Goal: Information Seeking & Learning: Understand process/instructions

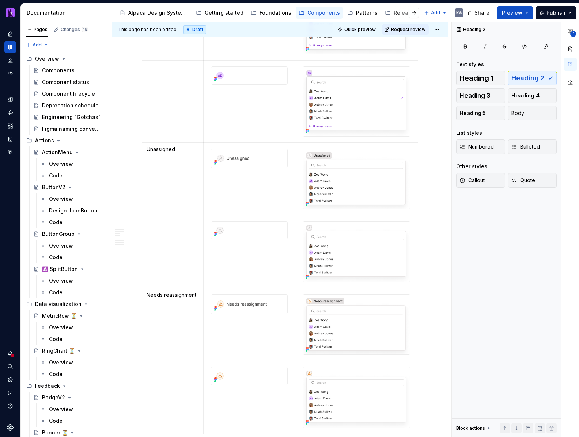
scroll to position [1065, 0]
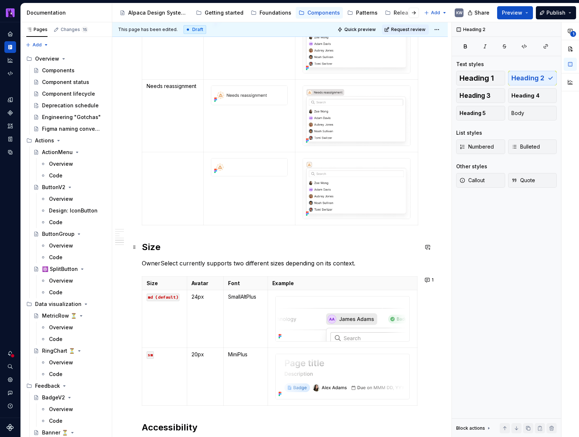
click at [151, 249] on h2 "Size" at bounding box center [280, 248] width 276 height 12
click at [523, 96] on span "Heading 4" at bounding box center [525, 95] width 28 height 7
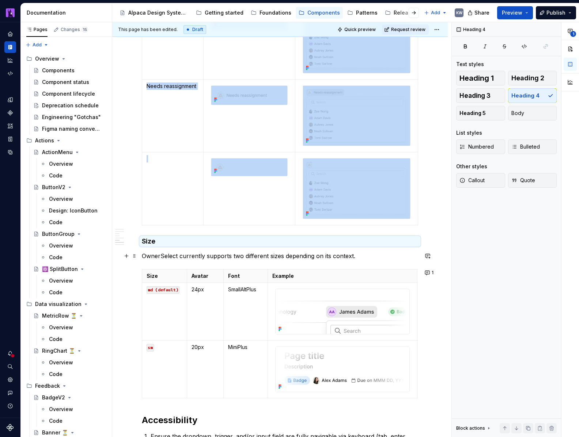
click at [404, 255] on p "OwnerSelect currently supports two different sizes depending on its context." at bounding box center [280, 256] width 276 height 9
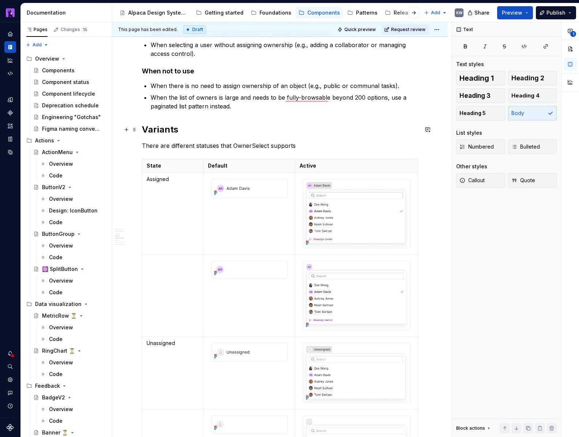
type textarea "*"
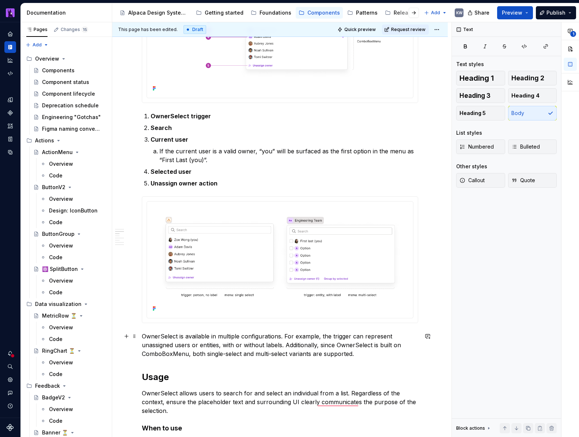
scroll to position [636, 0]
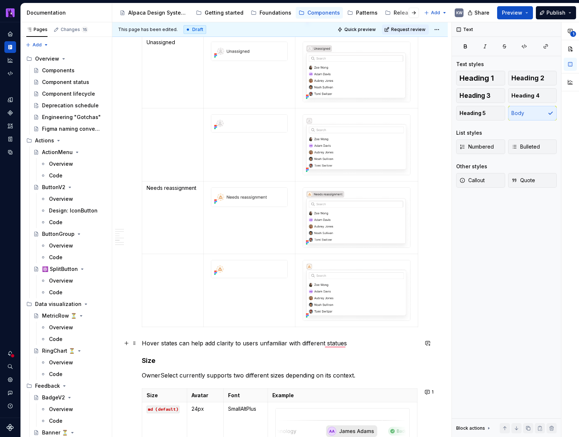
click at [147, 342] on p "Hover states can help add clarity to users unfamiliar with different statues" at bounding box center [280, 343] width 276 height 9
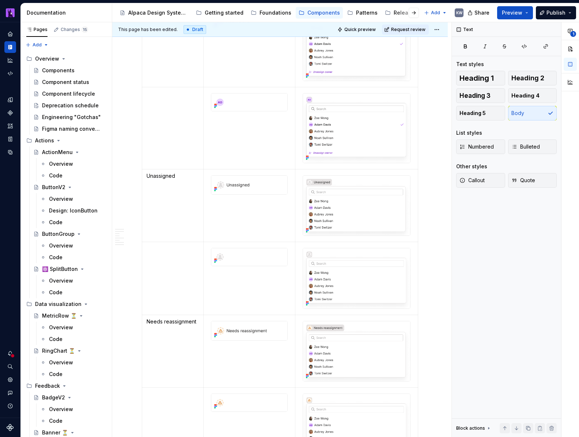
scroll to position [1019, 0]
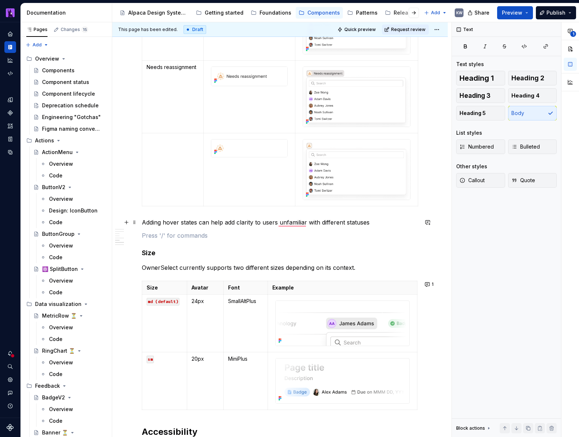
click at [188, 223] on p "Adding hover states can help add clarity to users unfamiliar with different sta…" at bounding box center [280, 222] width 276 height 9
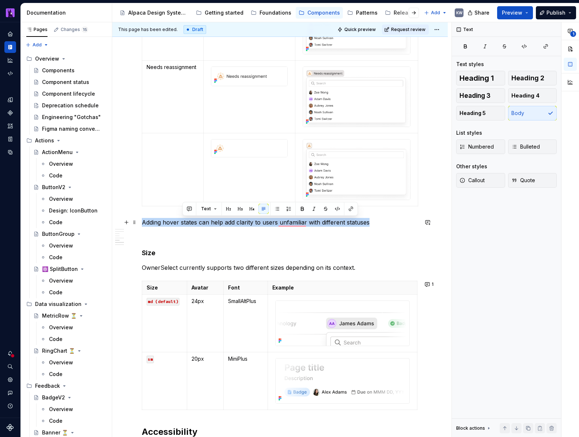
click at [188, 223] on p "Adding hover states can help add clarity to users unfamiliar with different sta…" at bounding box center [280, 222] width 276 height 9
copy p "Adding hover states can help add clarity to users unfamiliar with different sta…"
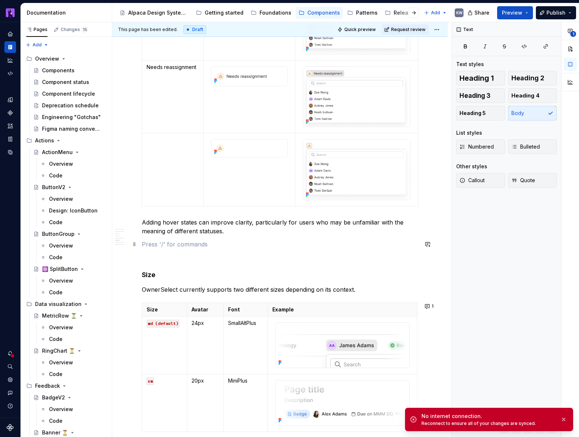
click at [180, 246] on p "To enrich screen reader interactions, please activate Accessibility in Grammarl…" at bounding box center [280, 244] width 276 height 9
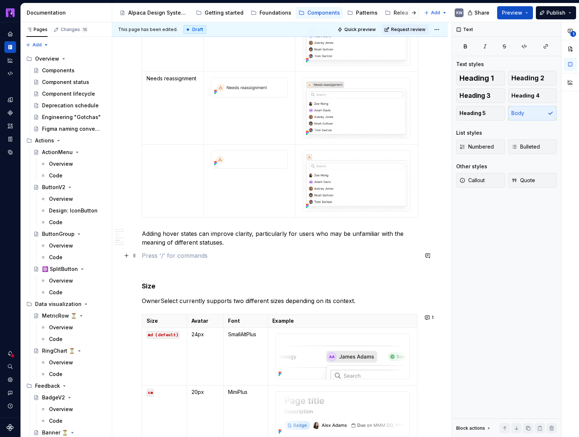
scroll to position [1333, 0]
click at [124, 256] on button "button" at bounding box center [126, 256] width 10 height 10
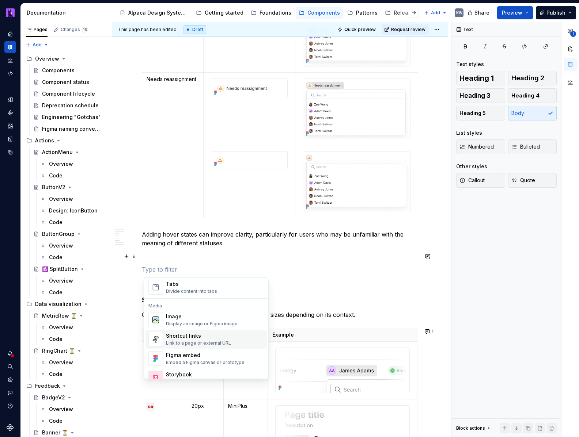
scroll to position [289, 0]
click at [199, 326] on div "Display an image or Figma image" at bounding box center [202, 325] width 72 height 6
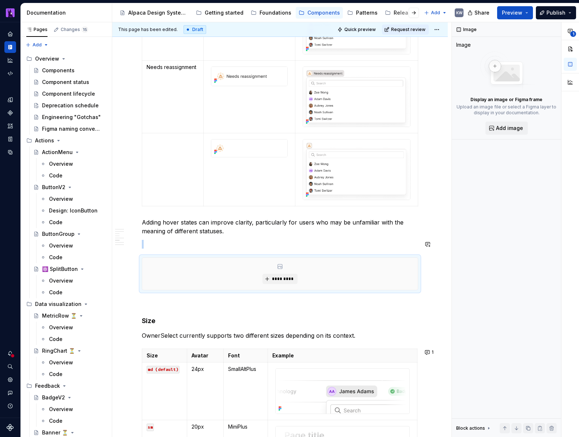
scroll to position [1346, 0]
click at [282, 278] on span "*********" at bounding box center [282, 278] width 22 height 6
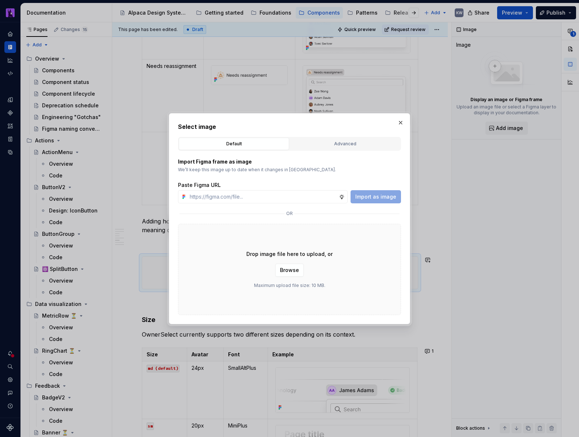
click at [339, 143] on div "Advanced" at bounding box center [344, 143] width 105 height 7
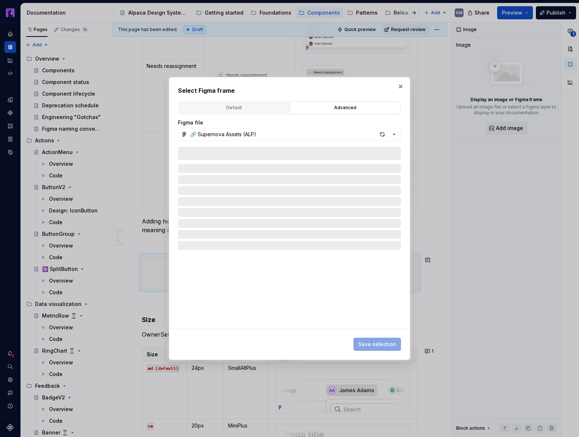
type textarea "*"
click at [235, 153] on div at bounding box center [289, 238] width 223 height 182
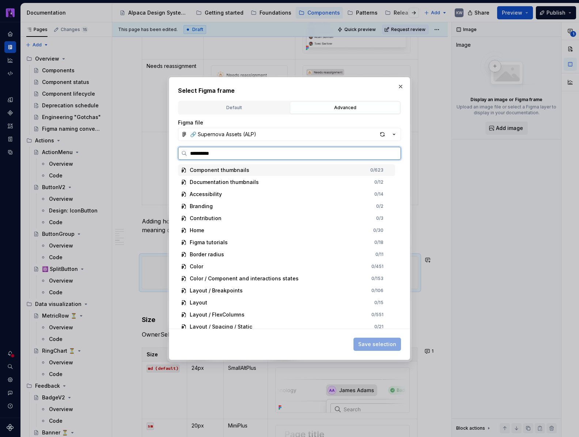
type input "**********"
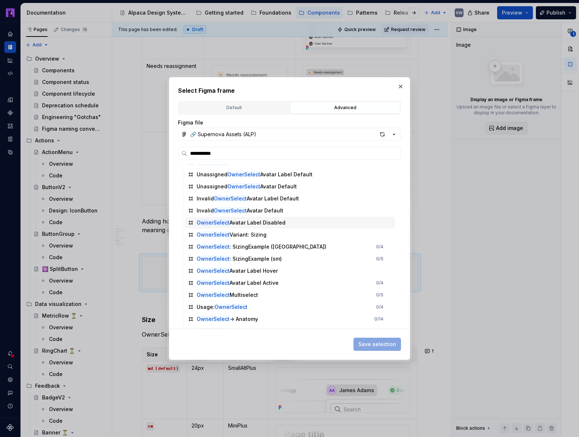
scroll to position [246, 0]
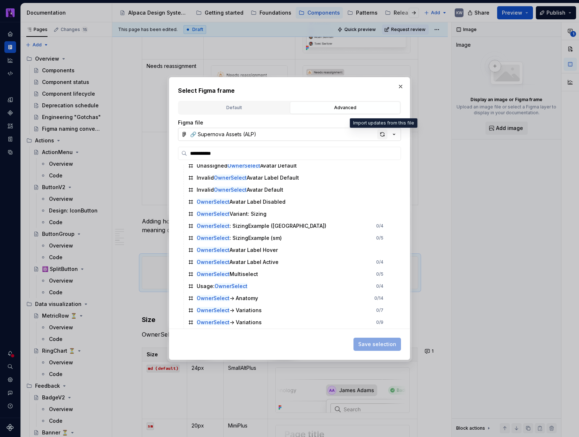
click at [384, 136] on div "button" at bounding box center [382, 134] width 10 height 10
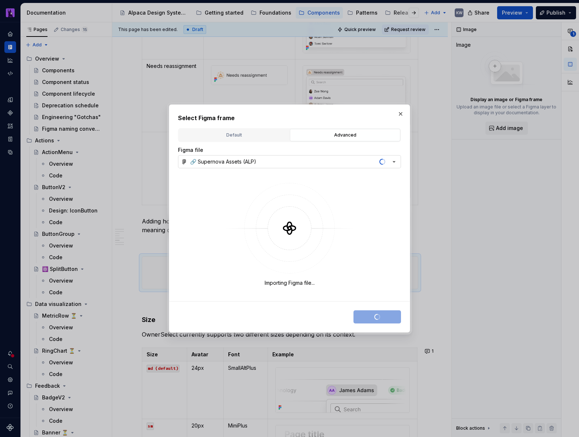
click at [398, 115] on button "button" at bounding box center [400, 114] width 10 height 10
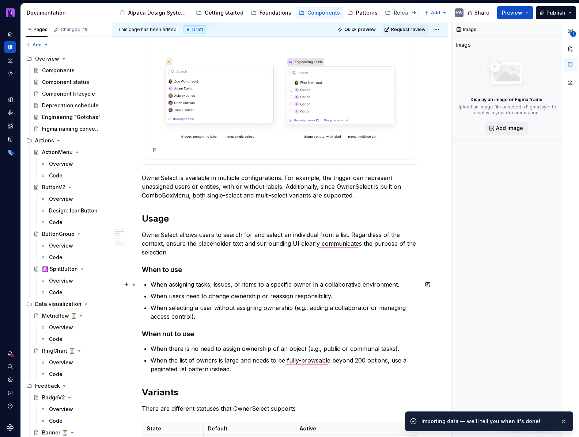
scroll to position [560, 0]
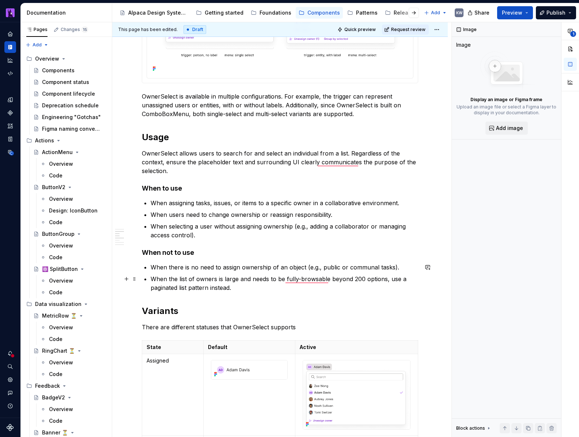
click at [247, 291] on p "When the list of owners is large and needs to be fully-browsable beyond 200 opt…" at bounding box center [284, 284] width 267 height 18
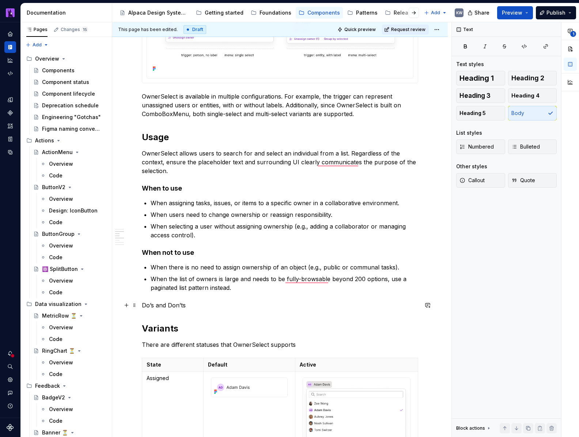
click at [172, 307] on p "Do’s and Don’ts" at bounding box center [280, 305] width 276 height 9
click at [172, 307] on p "Do’s and don’ts" at bounding box center [280, 305] width 276 height 9
click at [519, 96] on span "Heading 4" at bounding box center [525, 95] width 28 height 7
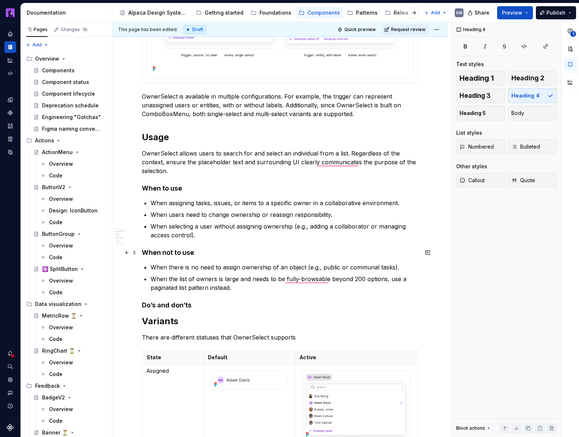
click at [186, 252] on h4 "When not to use" at bounding box center [280, 252] width 276 height 9
click at [191, 305] on h4 "Do’s and don’ts" at bounding box center [280, 305] width 276 height 9
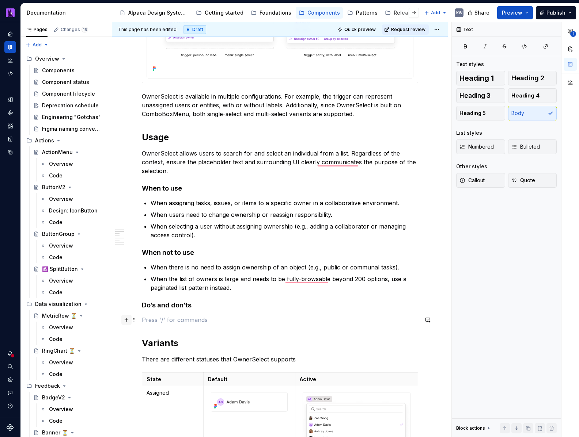
click at [130, 321] on button "button" at bounding box center [126, 320] width 10 height 10
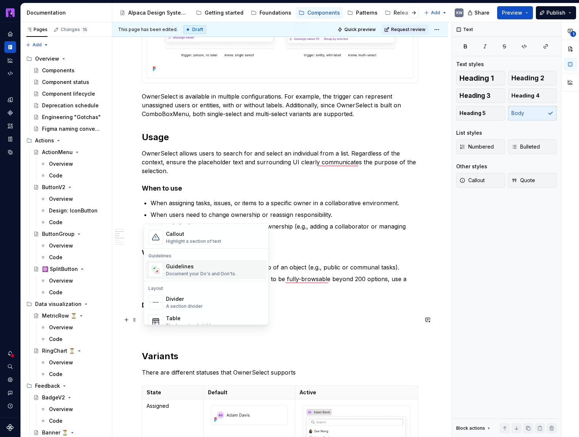
click at [192, 273] on div "Document your Do's and Don'ts." at bounding box center [201, 274] width 70 height 6
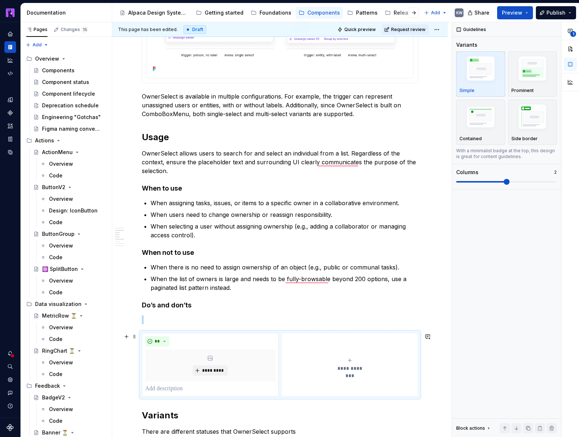
click at [346, 362] on div "**********" at bounding box center [350, 365] width 130 height 15
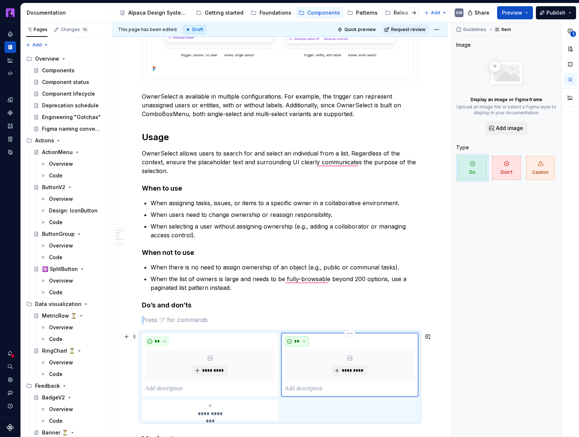
type textarea "*"
click at [304, 341] on button "**" at bounding box center [297, 342] width 24 height 10
click at [311, 368] on div "Don't" at bounding box center [316, 367] width 14 height 7
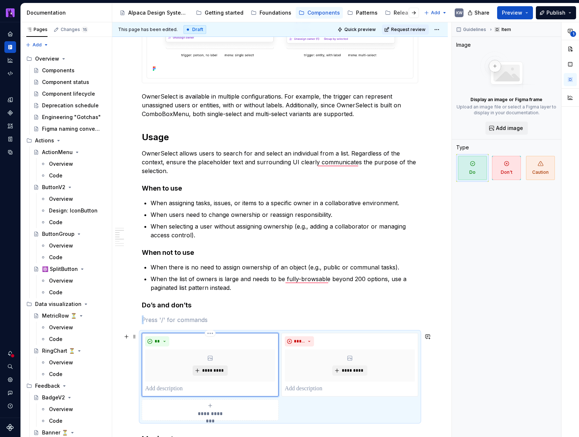
click at [216, 371] on span "*********" at bounding box center [213, 371] width 22 height 6
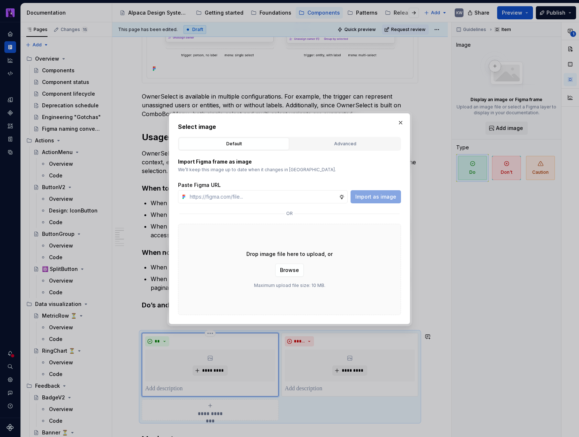
click at [325, 140] on button "Advanced" at bounding box center [345, 144] width 110 height 12
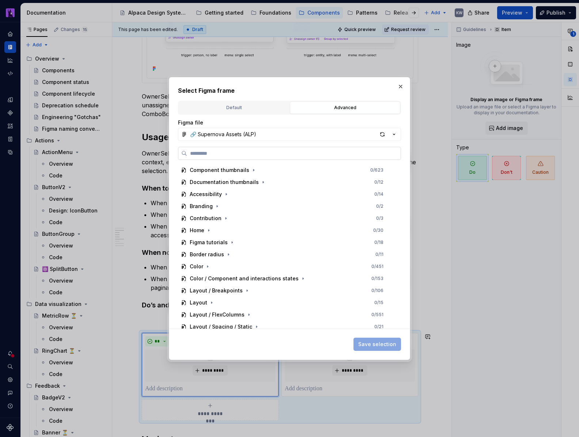
click at [322, 149] on label at bounding box center [289, 153] width 223 height 13
click at [322, 150] on input "search" at bounding box center [293, 153] width 213 height 7
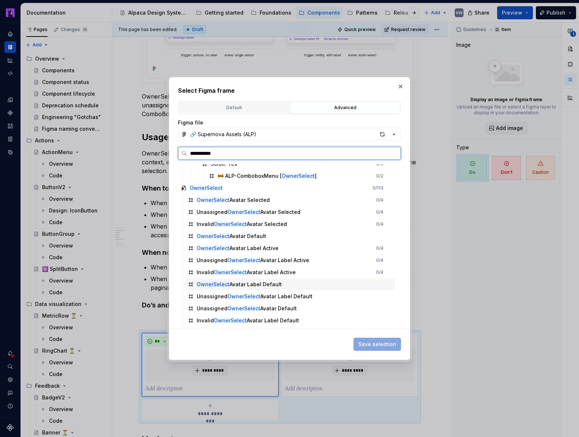
click at [278, 151] on input "**********" at bounding box center [293, 153] width 213 height 7
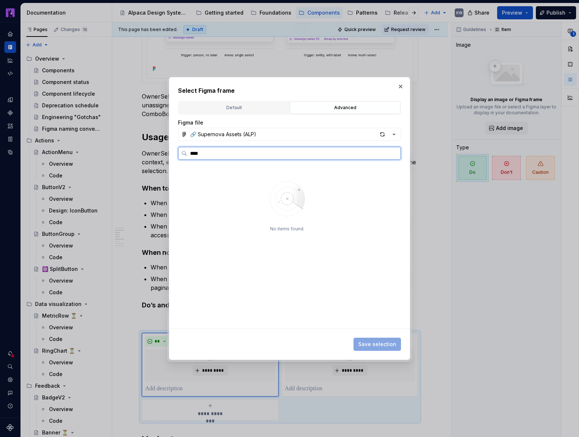
type input "****"
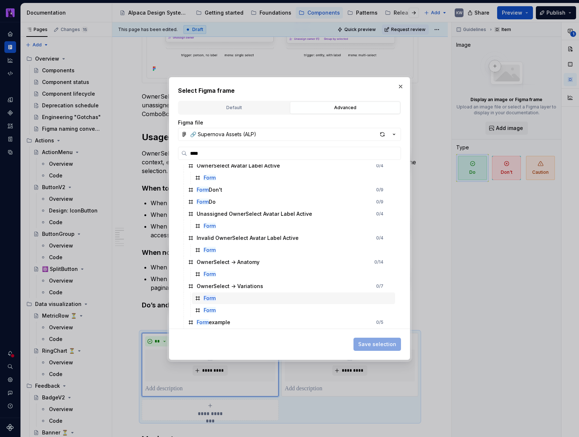
scroll to position [582, 0]
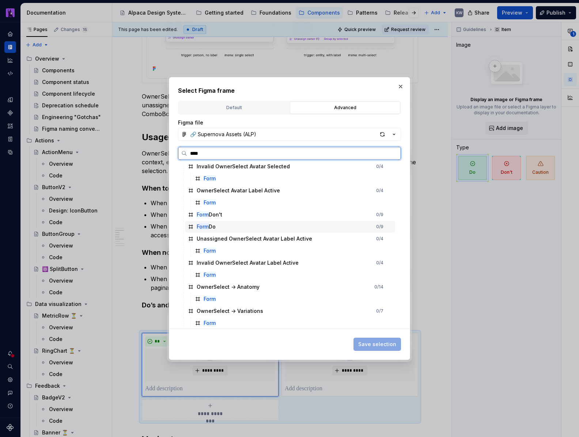
click at [224, 227] on div "Form Do 0 / 9" at bounding box center [290, 227] width 210 height 12
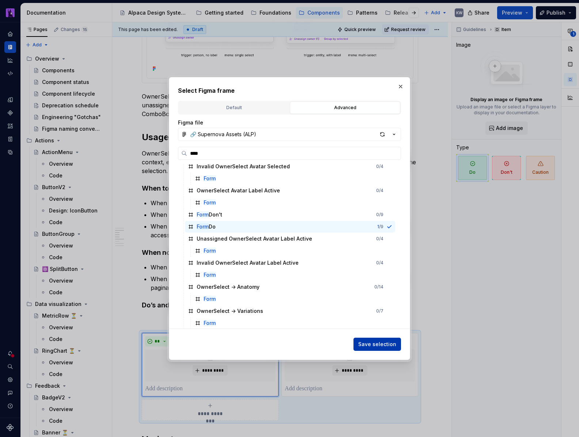
click at [383, 345] on span "Save selection" at bounding box center [377, 344] width 38 height 7
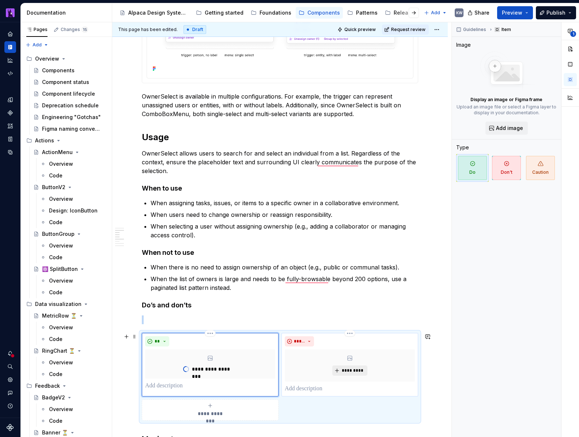
click at [351, 369] on span "*********" at bounding box center [352, 371] width 22 height 6
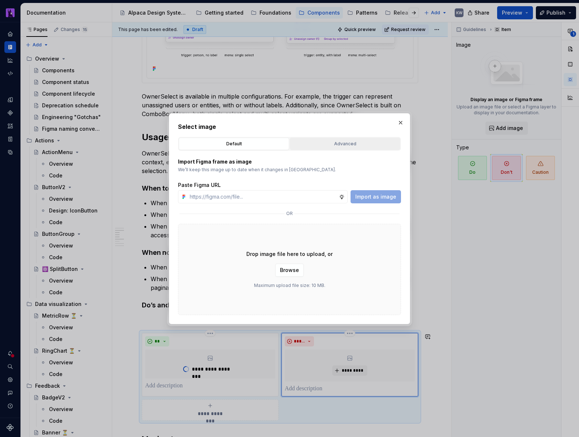
click at [330, 141] on div "Advanced" at bounding box center [344, 143] width 105 height 7
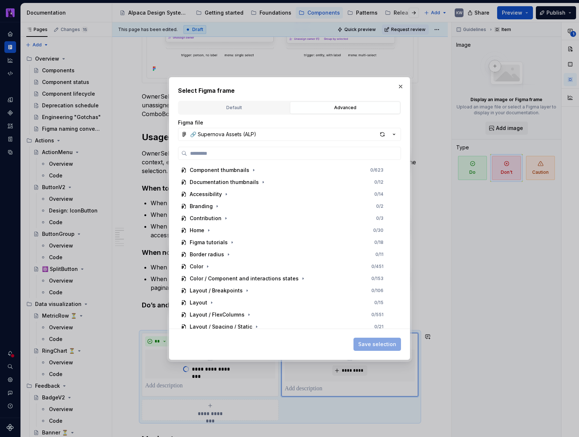
click at [290, 102] on button "Advanced" at bounding box center [345, 108] width 110 height 12
click at [329, 153] on input "search" at bounding box center [293, 153] width 213 height 7
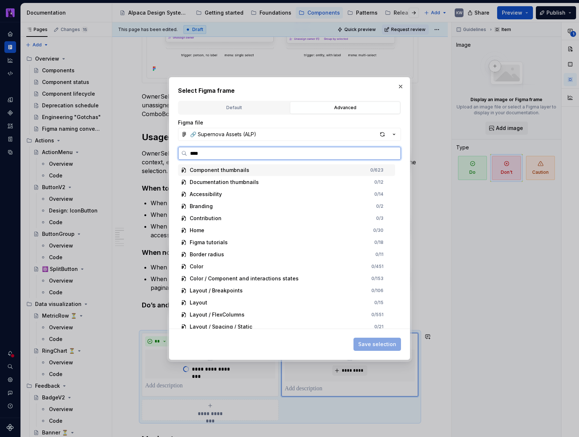
type input "****"
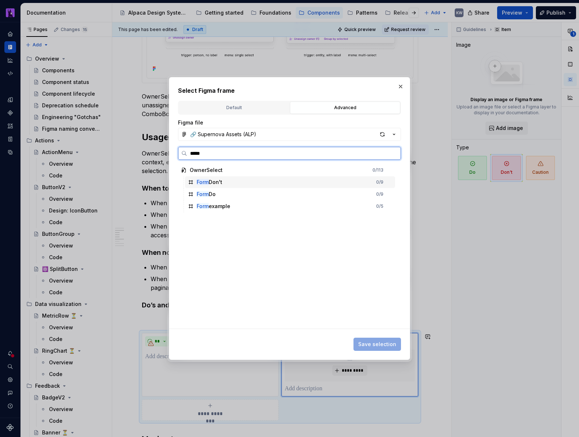
click at [290, 182] on div "Form Don't 0 / 9" at bounding box center [290, 182] width 210 height 12
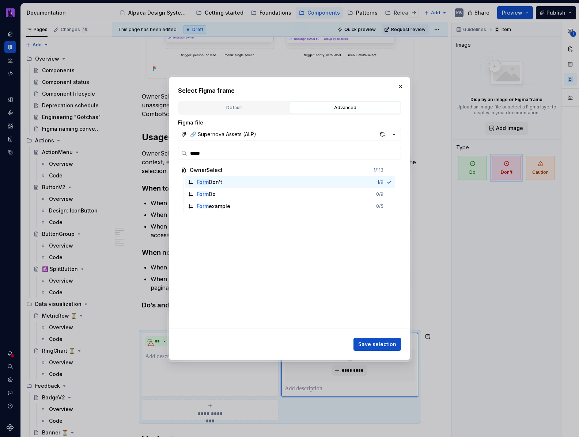
click at [385, 340] on button "Save selection" at bounding box center [376, 344] width 47 height 13
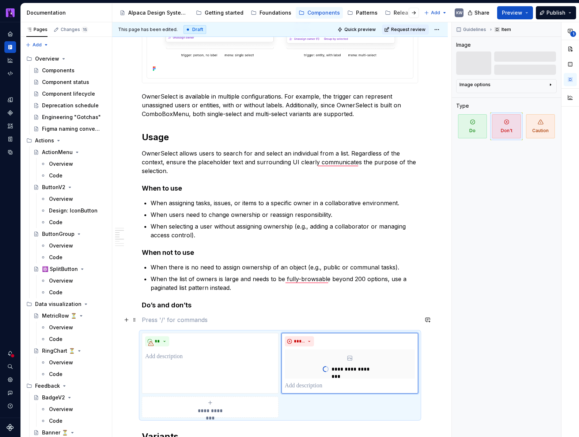
click at [219, 318] on p "To enrich screen reader interactions, please activate Accessibility in Grammarl…" at bounding box center [280, 320] width 276 height 9
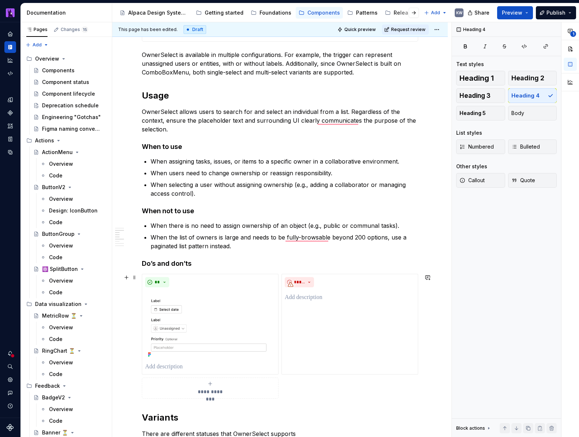
scroll to position [783, 0]
click at [194, 366] on p "To enrich screen reader interactions, please activate Accessibility in Grammarl…" at bounding box center [210, 366] width 130 height 9
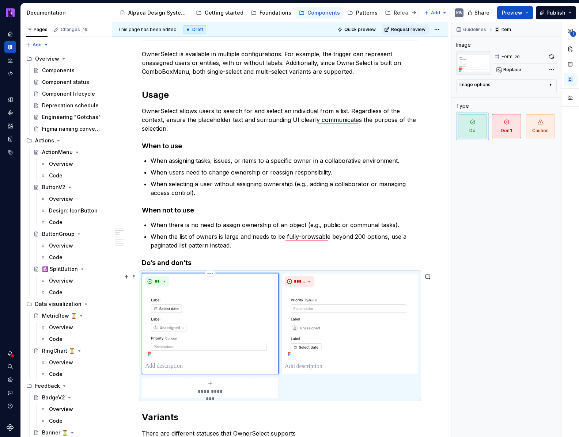
type textarea "*"
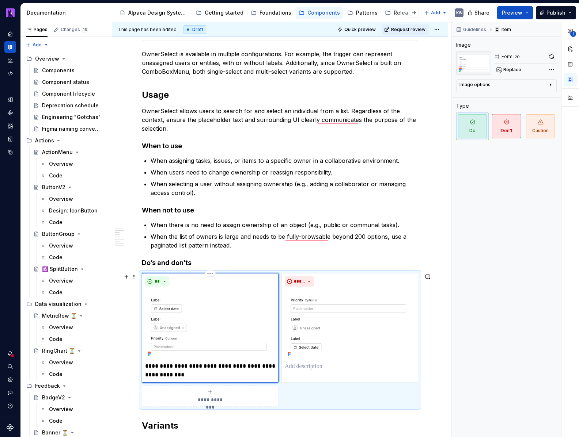
click at [221, 365] on p "**********" at bounding box center [210, 371] width 130 height 18
click at [324, 365] on p "To enrich screen reader interactions, please activate Accessibility in Grammarl…" at bounding box center [350, 366] width 130 height 9
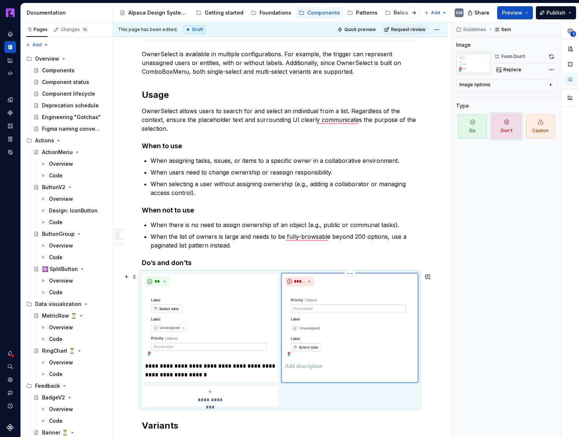
type textarea "*"
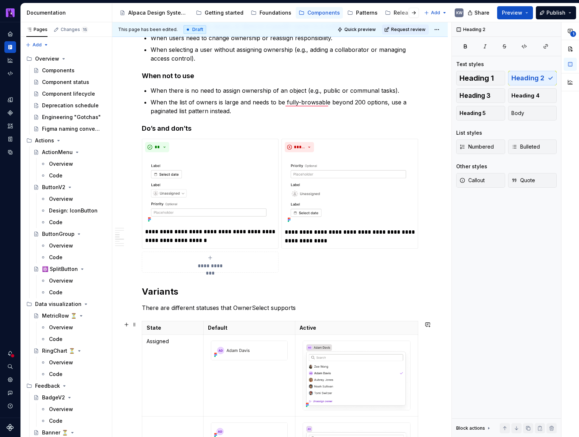
scroll to position [934, 0]
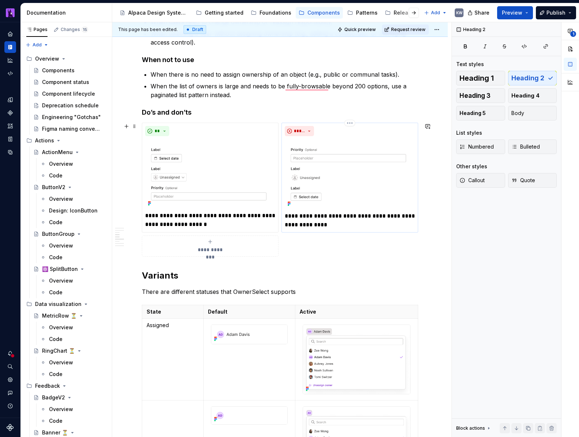
click at [321, 221] on p "**********" at bounding box center [350, 221] width 130 height 18
click at [331, 224] on p "**********" at bounding box center [350, 221] width 130 height 18
click at [317, 223] on p "**********" at bounding box center [350, 221] width 130 height 18
click at [301, 224] on p "**********" at bounding box center [350, 221] width 130 height 18
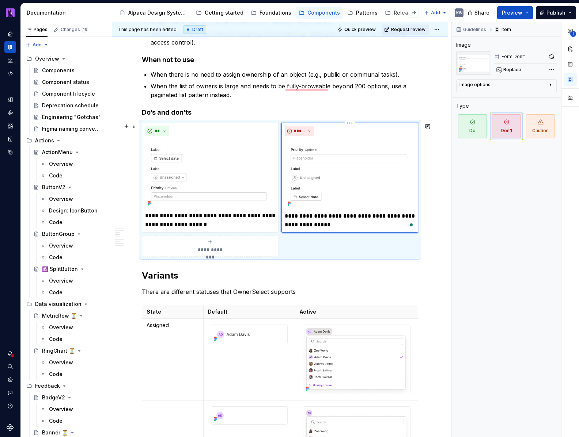
click at [317, 223] on p "**********" at bounding box center [350, 221] width 130 height 18
click at [323, 224] on p "**********" at bounding box center [350, 221] width 130 height 18
click at [322, 224] on p "**********" at bounding box center [350, 221] width 130 height 18
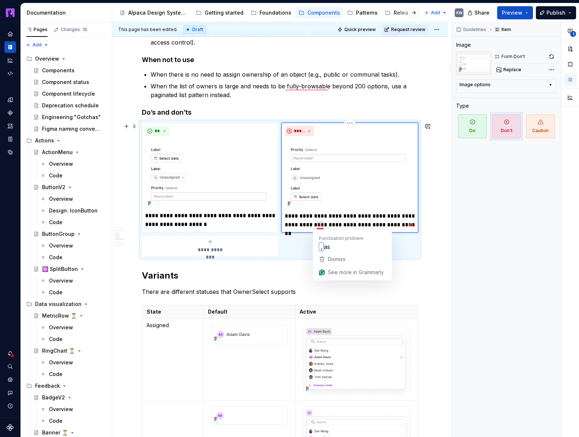
click at [323, 224] on p "**********" at bounding box center [350, 221] width 130 height 18
drag, startPoint x: 319, startPoint y: 225, endPoint x: 326, endPoint y: 224, distance: 7.3
click at [326, 224] on p "**********" at bounding box center [350, 221] width 130 height 18
click at [399, 227] on p "**********" at bounding box center [350, 221] width 130 height 18
drag, startPoint x: 401, startPoint y: 225, endPoint x: 319, endPoint y: 223, distance: 81.9
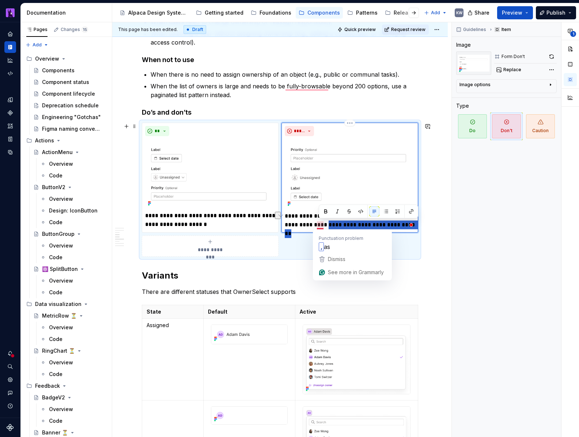
click at [319, 223] on p "**********" at bounding box center [350, 221] width 130 height 18
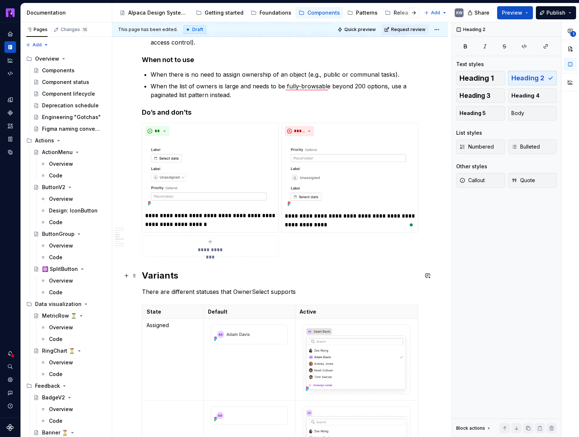
click at [383, 280] on h2 "Variants" at bounding box center [280, 276] width 276 height 12
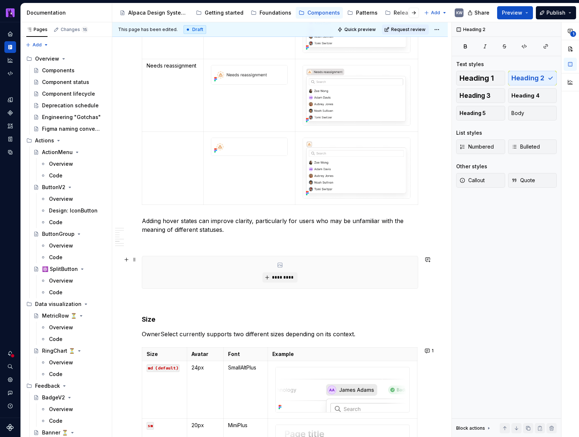
scroll to position [1529, 0]
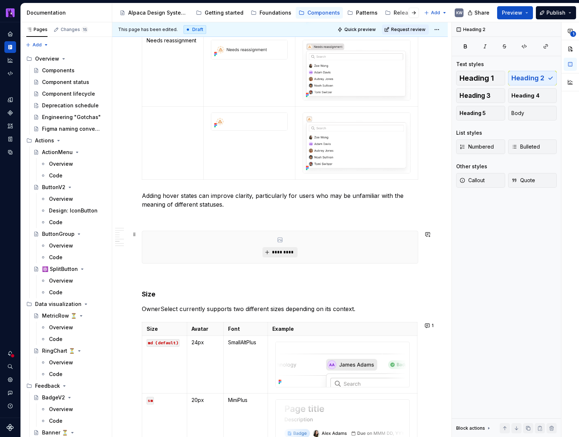
click at [272, 254] on button "*********" at bounding box center [279, 252] width 35 height 10
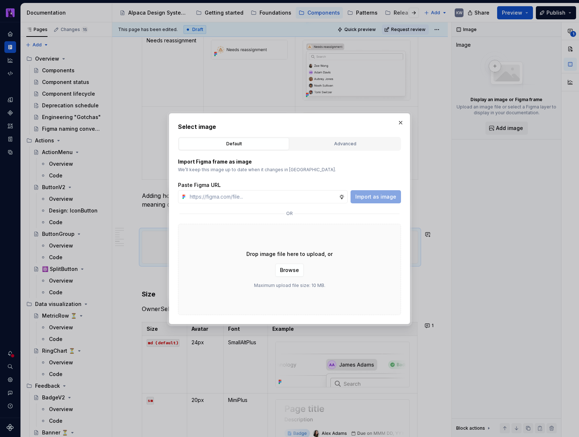
type textarea "*"
click at [334, 145] on div "Advanced" at bounding box center [344, 143] width 105 height 7
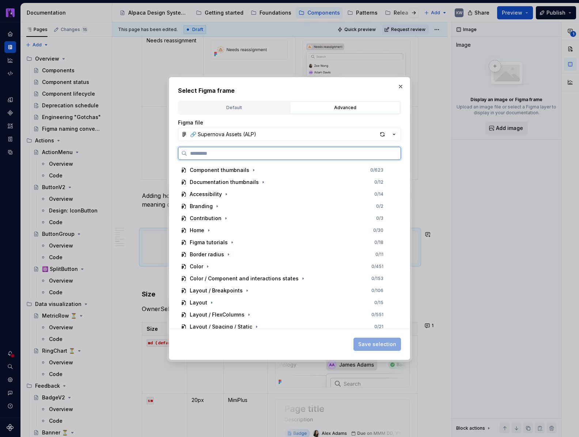
click at [316, 150] on input "search" at bounding box center [293, 153] width 213 height 7
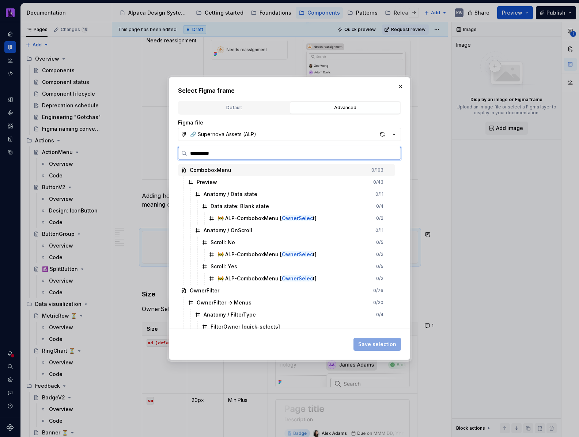
type input "**********"
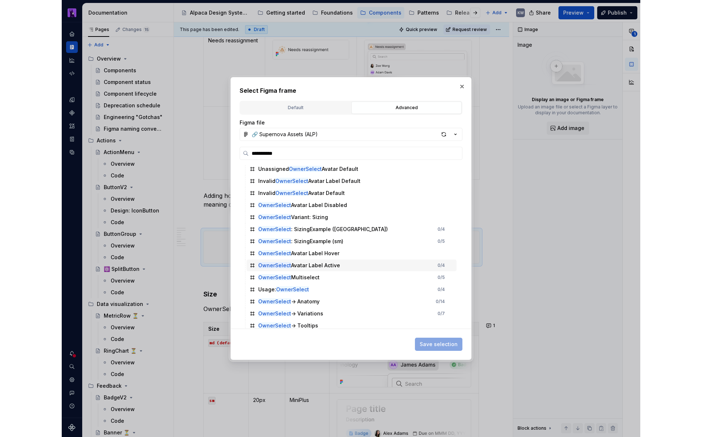
scroll to position [258, 0]
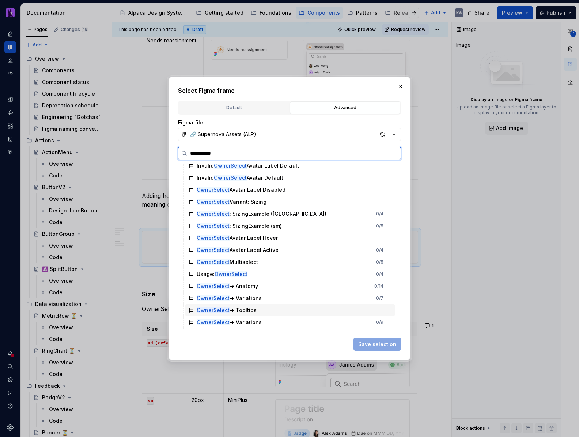
click at [303, 312] on div "OwnerSelect -> Tooltips" at bounding box center [290, 311] width 210 height 12
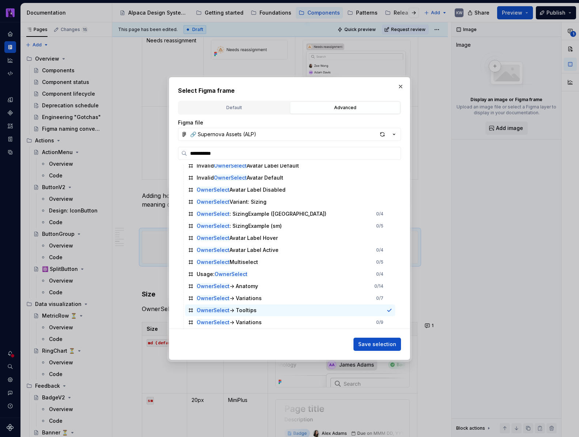
click at [365, 346] on span "Save selection" at bounding box center [377, 344] width 38 height 7
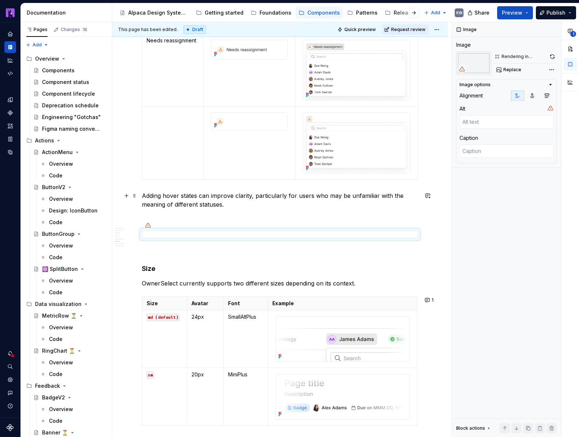
click at [199, 196] on p "Adding hover states can improve clarity, particularly for users who may be unfa…" at bounding box center [280, 200] width 276 height 18
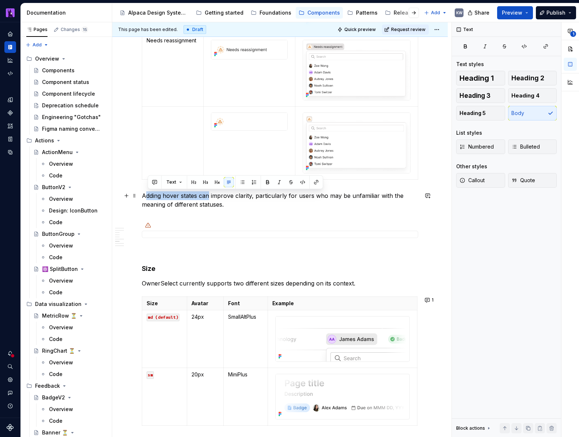
drag, startPoint x: 211, startPoint y: 196, endPoint x: 148, endPoint y: 195, distance: 62.5
click at [148, 195] on p "Adding hover states can improve clarity, particularly for users who may be unfa…" at bounding box center [280, 200] width 276 height 18
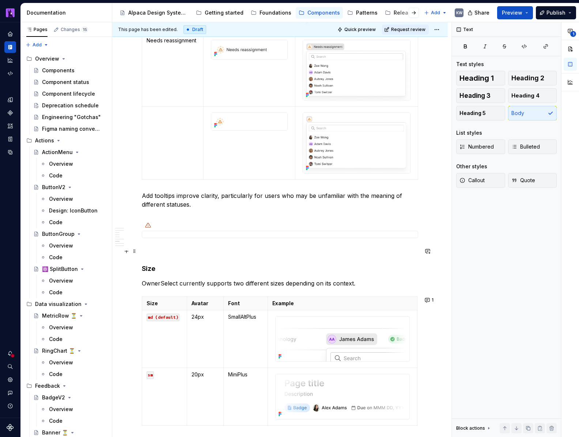
click at [278, 253] on p "To enrich screen reader interactions, please activate Accessibility in Grammarl…" at bounding box center [280, 251] width 276 height 9
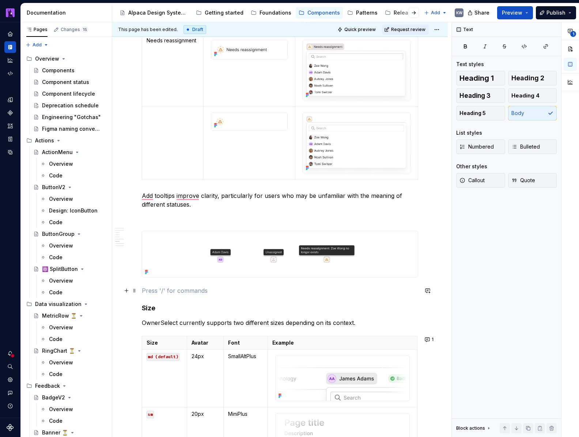
click at [356, 295] on p "To enrich screen reader interactions, please activate Accessibility in Grammarl…" at bounding box center [280, 290] width 276 height 9
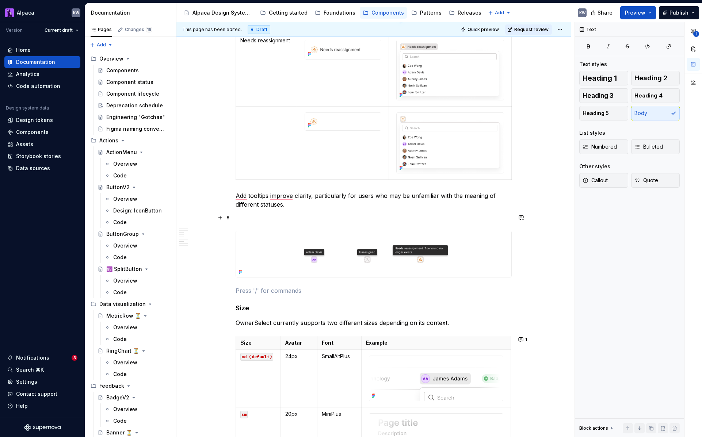
click at [334, 219] on p "To enrich screen reader interactions, please activate Accessibility in Grammarl…" at bounding box center [374, 217] width 276 height 9
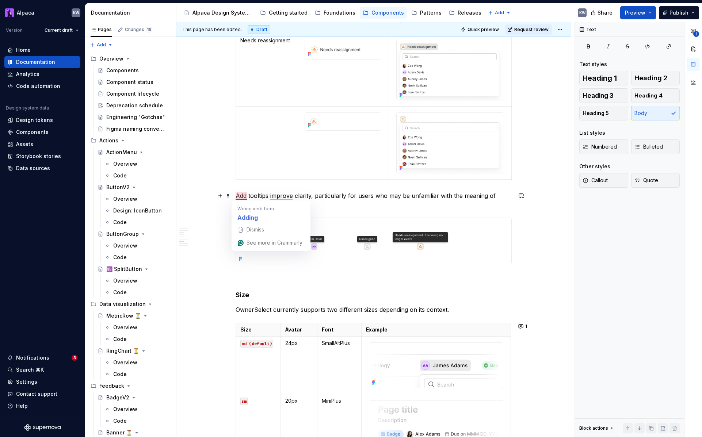
click at [238, 196] on p "Add tooltips improve clarity, particularly for users who may be unfamiliar with…" at bounding box center [374, 200] width 276 height 18
click at [237, 195] on p "Add tooltips improve clarity, particularly for users who may be unfamiliar with…" at bounding box center [374, 200] width 276 height 18
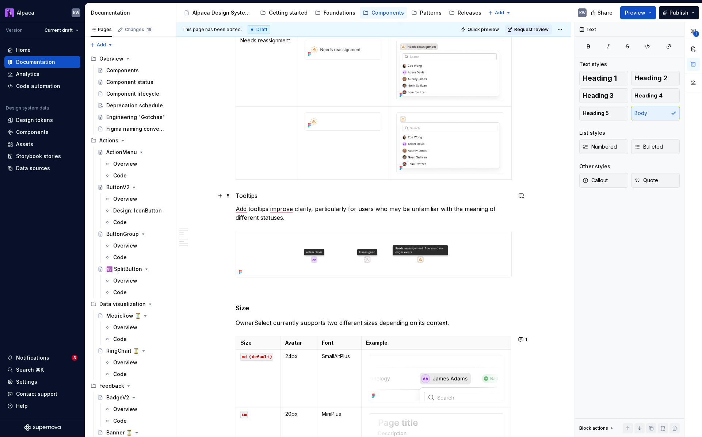
click at [258, 196] on p "Tooltips" at bounding box center [374, 195] width 276 height 9
click at [258, 197] on p "Tooltips" at bounding box center [374, 195] width 276 height 9
click at [578, 97] on span "Heading 4" at bounding box center [649, 95] width 28 height 7
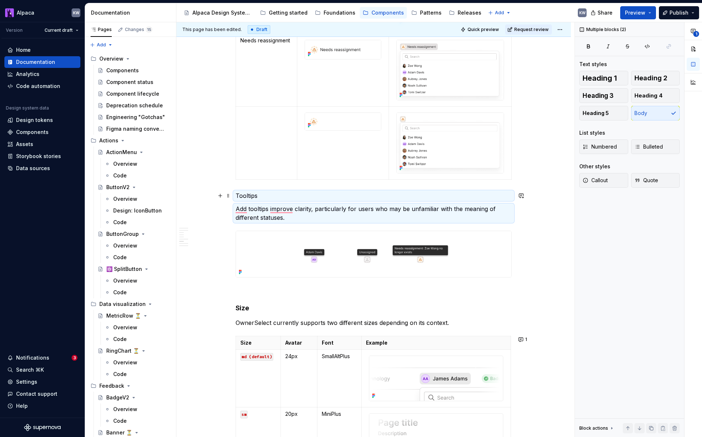
click at [271, 195] on p "Tooltips" at bounding box center [374, 195] width 276 height 9
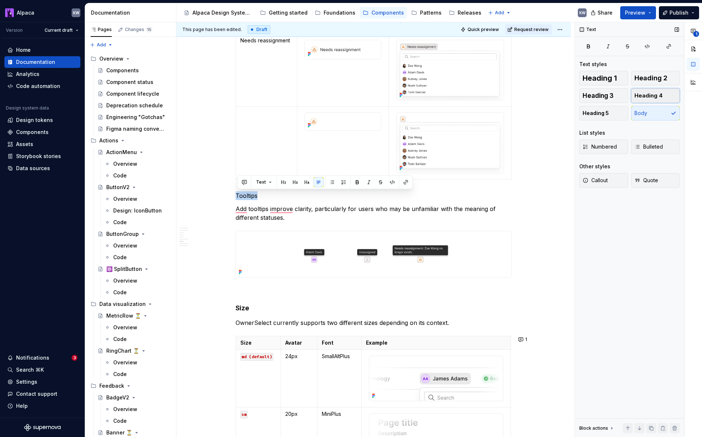
click at [578, 95] on span "Heading 4" at bounding box center [649, 95] width 28 height 7
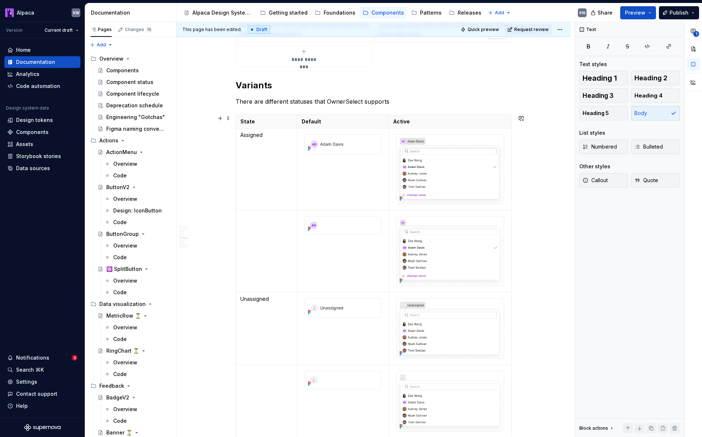
scroll to position [1109, 0]
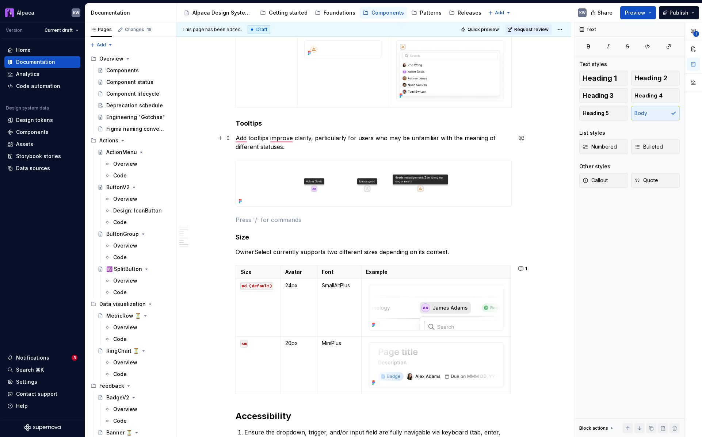
click at [272, 137] on p "Add tooltips improve clarity, particularly for users who may be unfamiliar with…" at bounding box center [374, 143] width 276 height 18
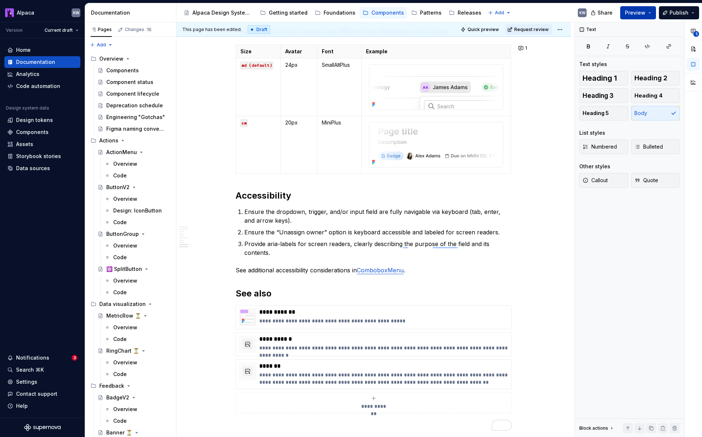
click at [578, 15] on span "Preview" at bounding box center [635, 12] width 20 height 7
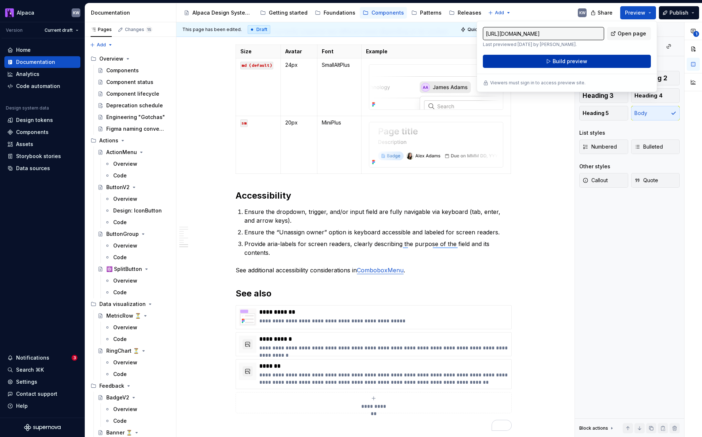
click at [578, 58] on button "Build preview" at bounding box center [567, 61] width 168 height 13
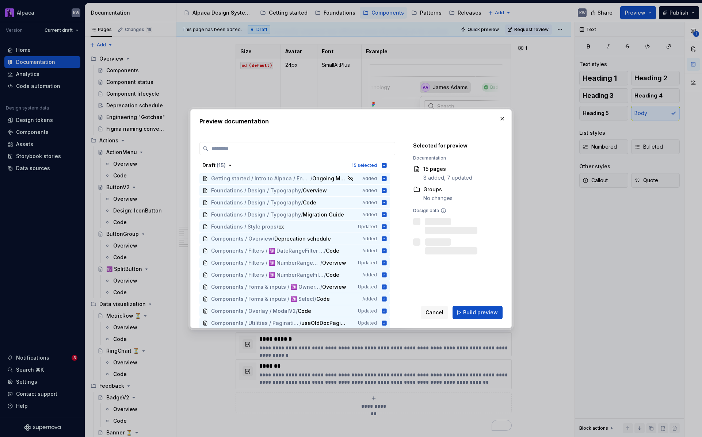
type textarea "*"
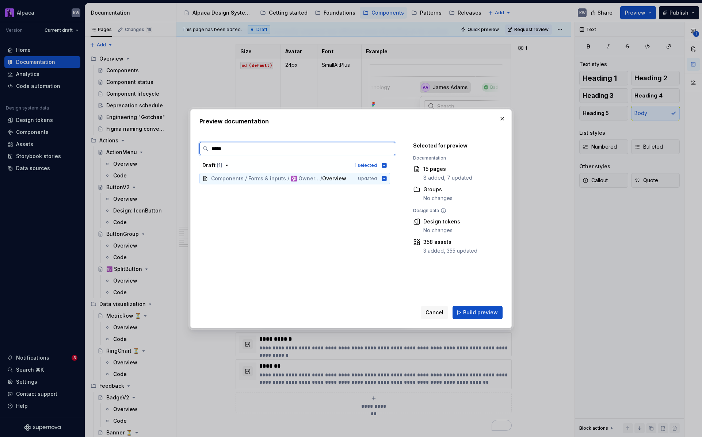
type input "******"
click at [473, 313] on span "Build preview" at bounding box center [480, 312] width 35 height 7
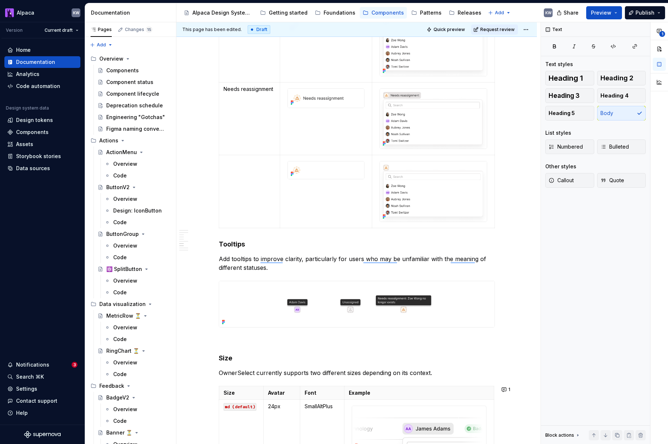
type textarea "*"
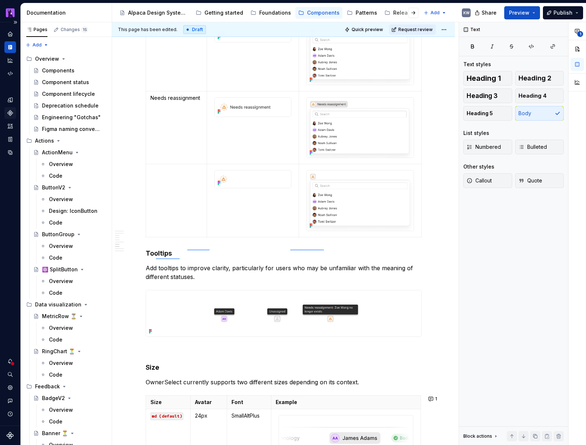
scroll to position [1489, 0]
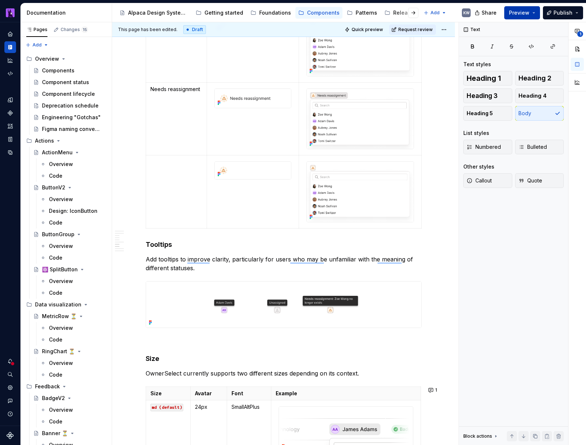
click at [532, 18] on button "Preview" at bounding box center [523, 12] width 36 height 13
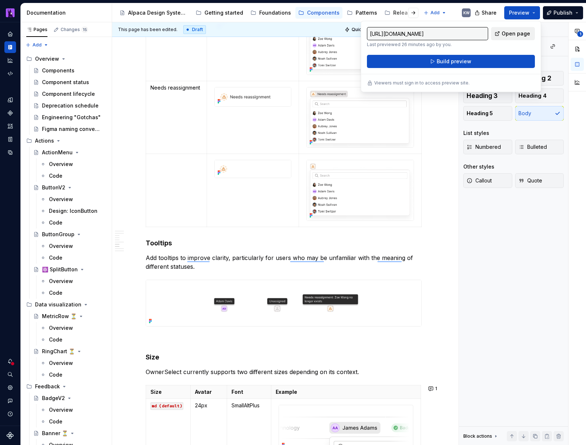
scroll to position [1480, 0]
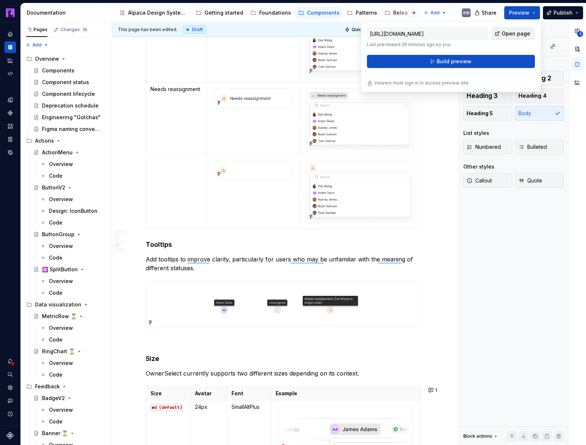
click at [527, 32] on span "Open page" at bounding box center [516, 33] width 28 height 7
type textarea "*"
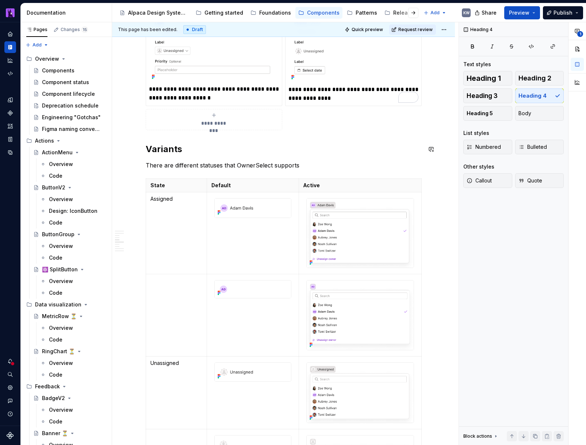
scroll to position [0, 0]
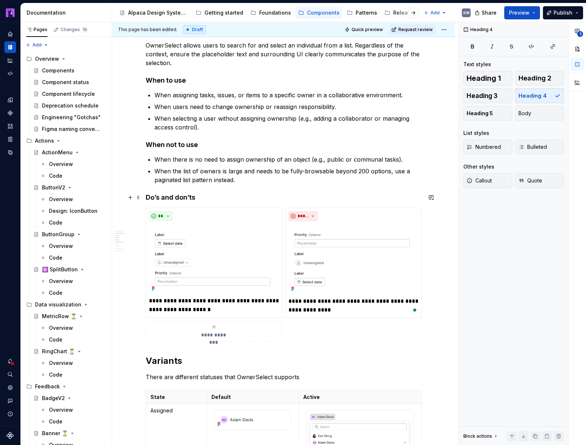
click at [220, 197] on h4 "Do’s and don’ts" at bounding box center [284, 197] width 276 height 9
click at [193, 246] on img "To enrich screen reader interactions, please activate Accessibility in Grammarl…" at bounding box center [214, 258] width 130 height 69
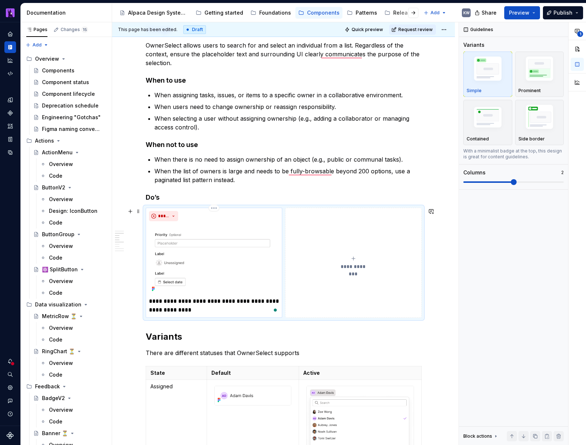
click at [180, 221] on div "**********" at bounding box center [214, 262] width 130 height 103
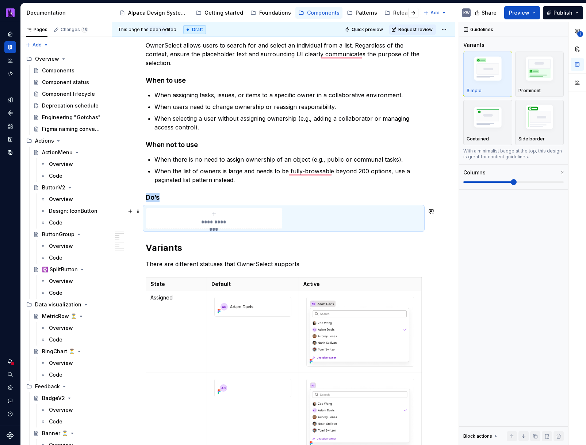
click at [181, 218] on div "**********" at bounding box center [214, 218] width 130 height 15
click at [385, 224] on div "**********" at bounding box center [284, 218] width 276 height 21
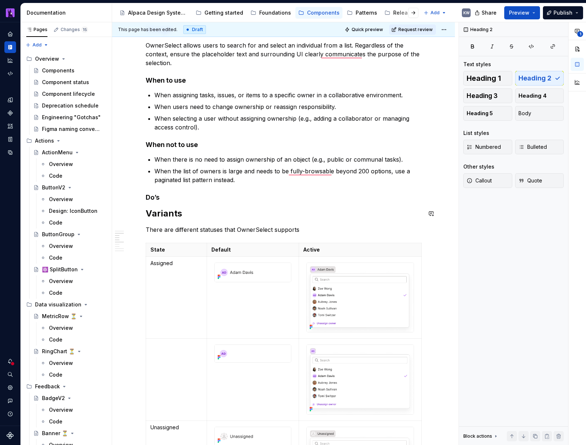
click at [180, 203] on div "**********" at bounding box center [284, 275] width 276 height 1961
click at [178, 196] on h4 "Do’s" at bounding box center [284, 197] width 276 height 9
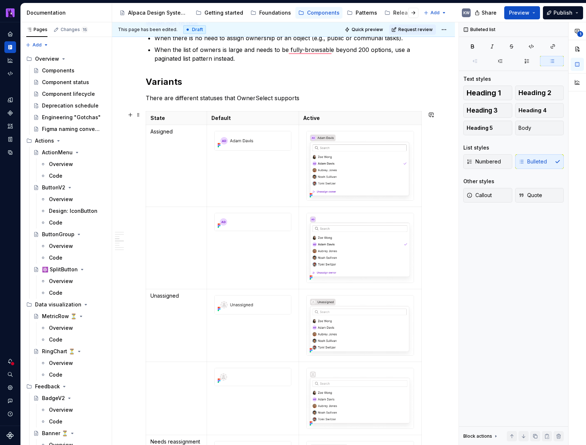
scroll to position [1019, 0]
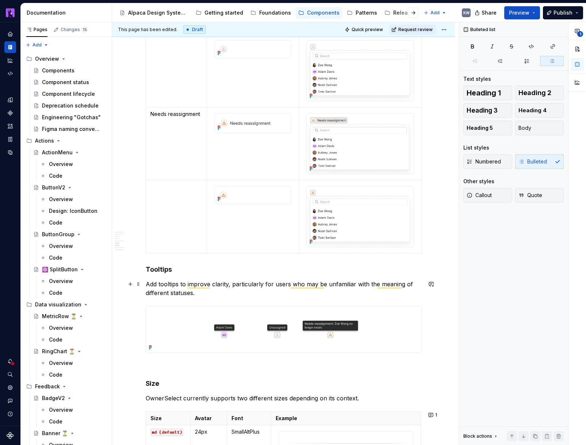
click at [365, 294] on p "Add tooltips to improve clarity, particularly for users who may be unfamiliar w…" at bounding box center [284, 289] width 276 height 18
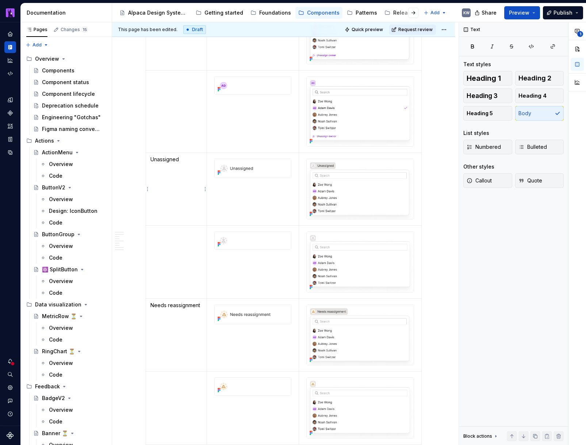
click at [159, 165] on td "Unassigned" at bounding box center [176, 188] width 61 height 73
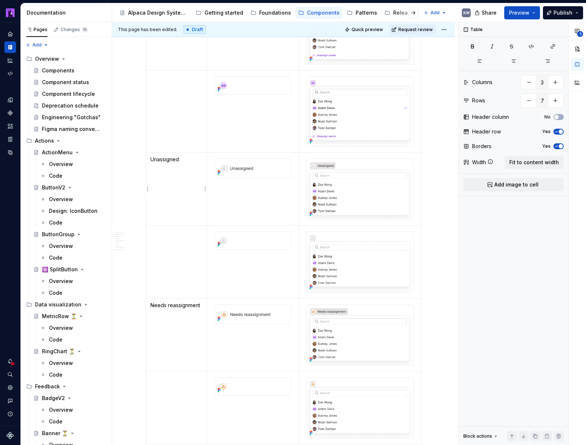
click at [161, 159] on p "Unassigned" at bounding box center [177, 159] width 52 height 7
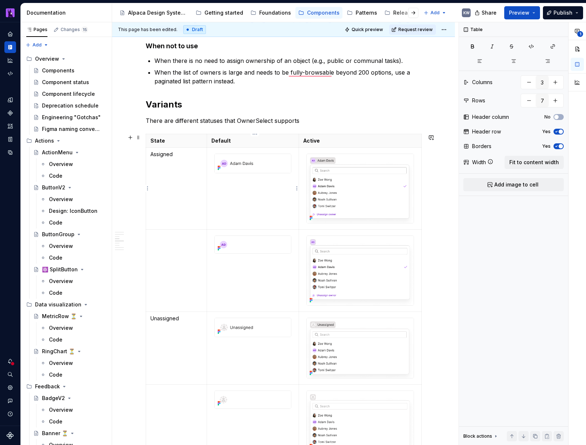
click at [266, 172] on img "To enrich screen reader interactions, please activate Accessibility in Grammarl…" at bounding box center [253, 163] width 76 height 19
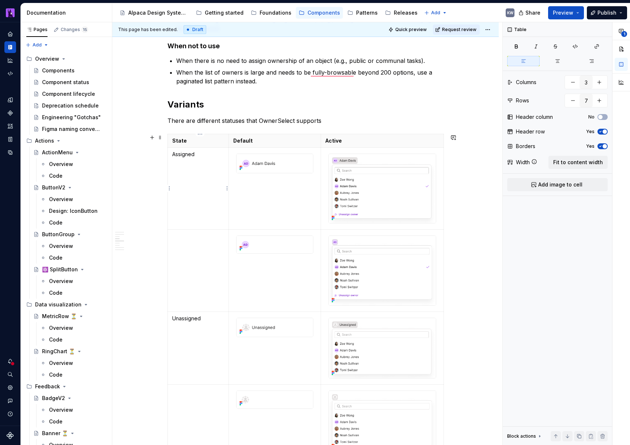
click at [173, 153] on td "Assigned" at bounding box center [197, 189] width 61 height 82
click at [173, 319] on p "Unassigned" at bounding box center [198, 318] width 52 height 7
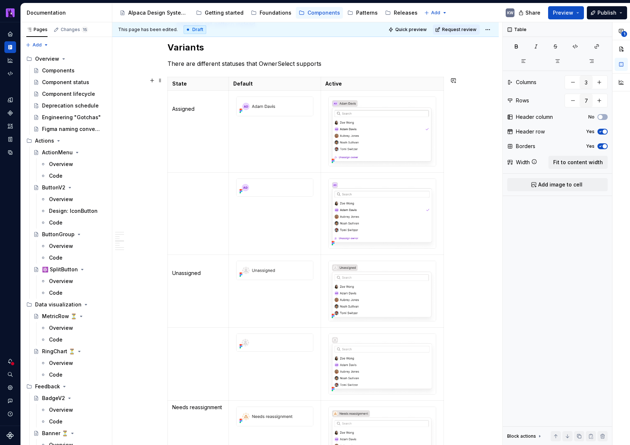
scroll to position [1095, 0]
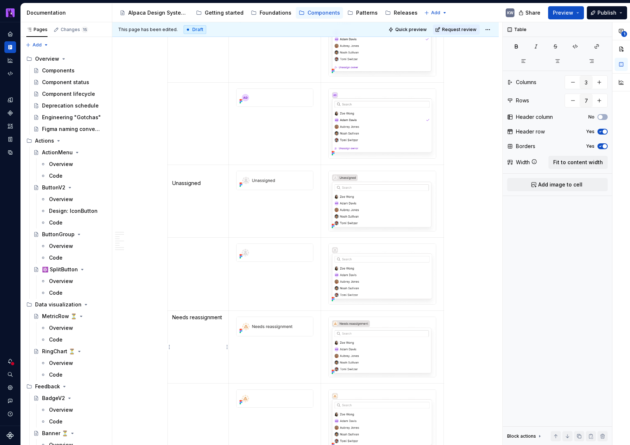
drag, startPoint x: 175, startPoint y: 316, endPoint x: 194, endPoint y: 333, distance: 25.6
click at [175, 316] on p "Needs reassignment" at bounding box center [198, 316] width 52 height 7
click at [573, 13] on span "Preview" at bounding box center [562, 12] width 20 height 7
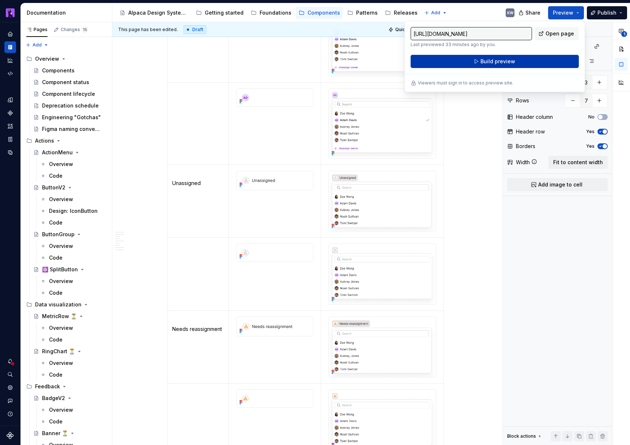
click at [544, 60] on button "Build preview" at bounding box center [494, 61] width 168 height 13
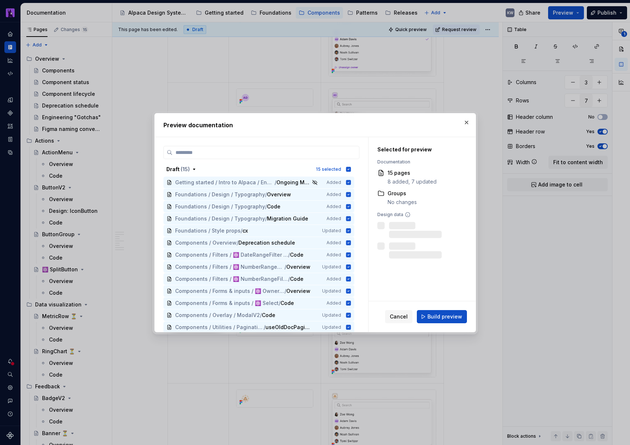
type textarea "*"
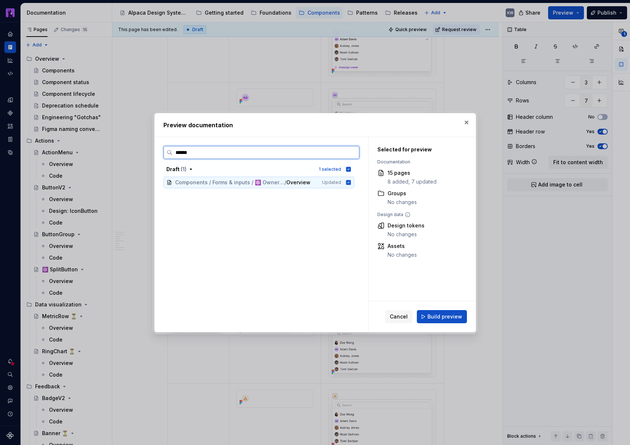
type input "*******"
click at [438, 318] on span "Build preview" at bounding box center [444, 316] width 35 height 7
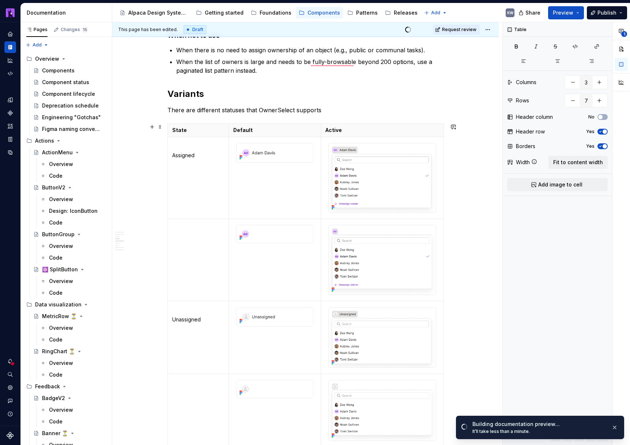
scroll to position [951, 0]
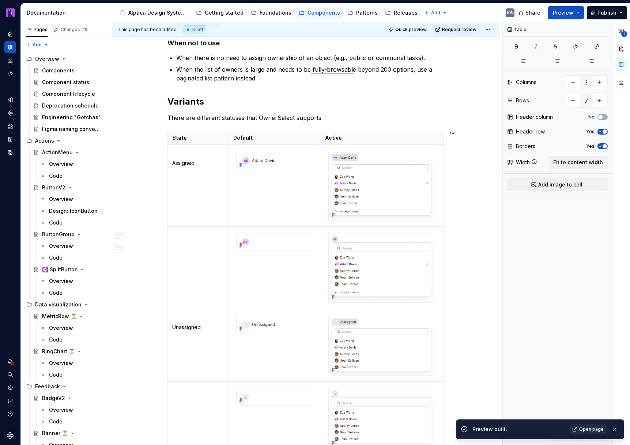
click at [577, 428] on link "Open page" at bounding box center [588, 429] width 37 height 10
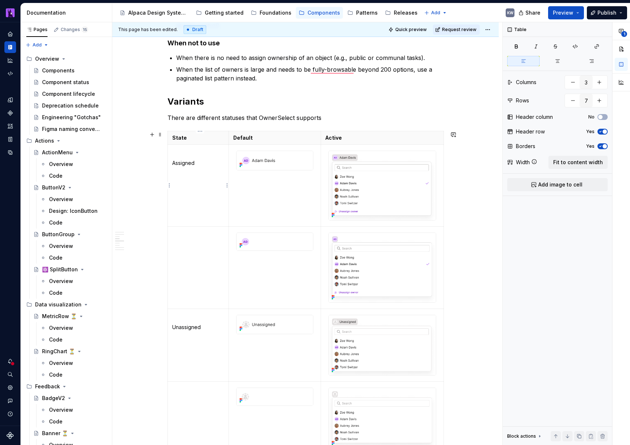
click at [222, 159] on p "Assigned" at bounding box center [198, 162] width 52 height 7
click at [216, 155] on p "To enrich screen reader interactions, please activate Accessibility in Grammarl…" at bounding box center [198, 151] width 52 height 7
click at [175, 164] on p "Assigned" at bounding box center [198, 162] width 52 height 7
click at [174, 326] on p "Unassigned" at bounding box center [198, 326] width 52 height 7
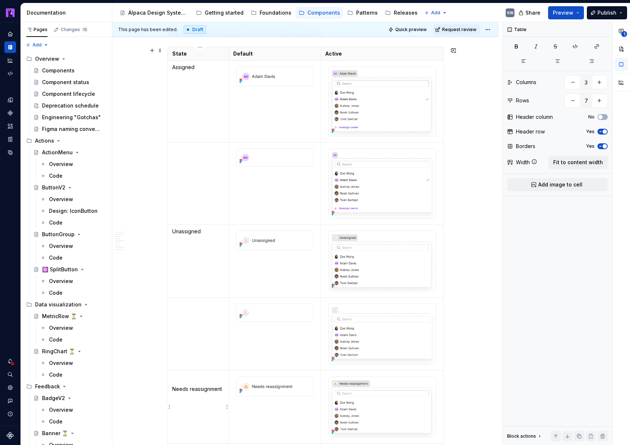
drag, startPoint x: 173, startPoint y: 388, endPoint x: 181, endPoint y: 387, distance: 7.7
click at [173, 388] on td "Needs reassignment" at bounding box center [197, 406] width 61 height 73
click at [195, 66] on p "Assigned" at bounding box center [198, 67] width 52 height 7
click at [178, 64] on p "Assigned" at bounding box center [198, 67] width 52 height 7
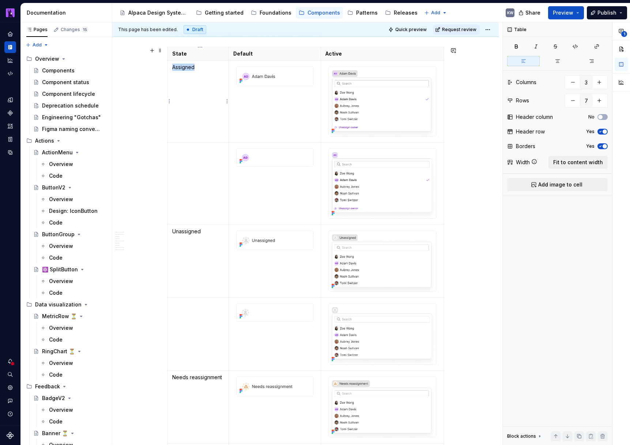
click at [178, 64] on p "Assigned" at bounding box center [198, 67] width 52 height 7
click at [494, 160] on div "**********" at bounding box center [305, 147] width 386 height 2111
click at [574, 13] on button "Preview" at bounding box center [566, 12] width 36 height 13
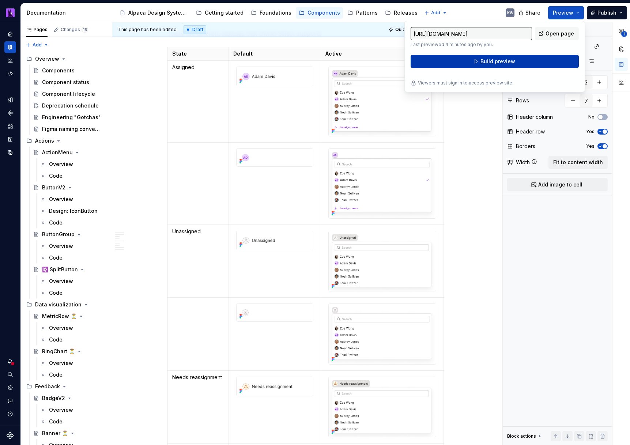
click at [539, 61] on button "Build preview" at bounding box center [494, 61] width 168 height 13
type textarea "*"
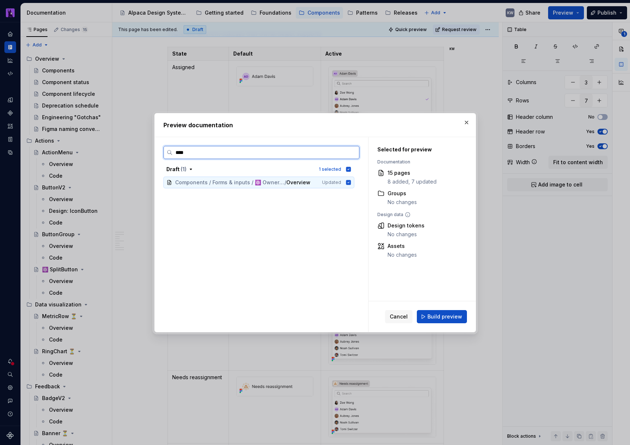
type input "*****"
click at [456, 319] on span "Build preview" at bounding box center [444, 316] width 35 height 7
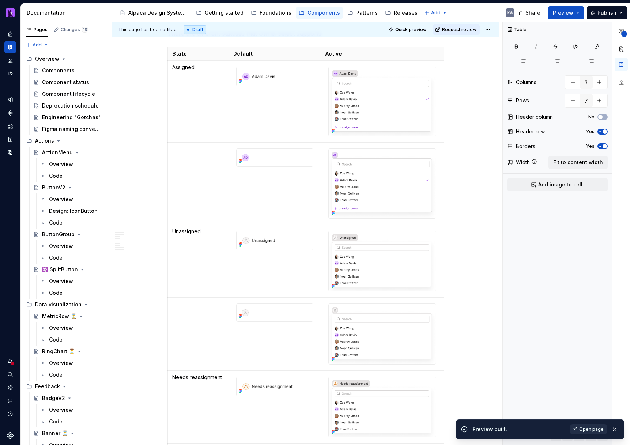
click at [576, 426] on link "Open page" at bounding box center [588, 429] width 37 height 10
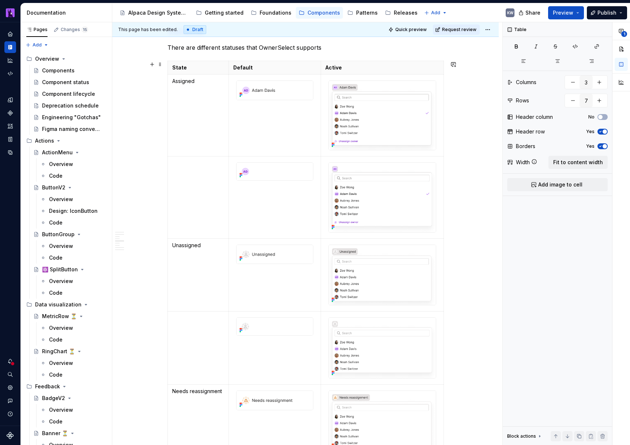
scroll to position [1016, 0]
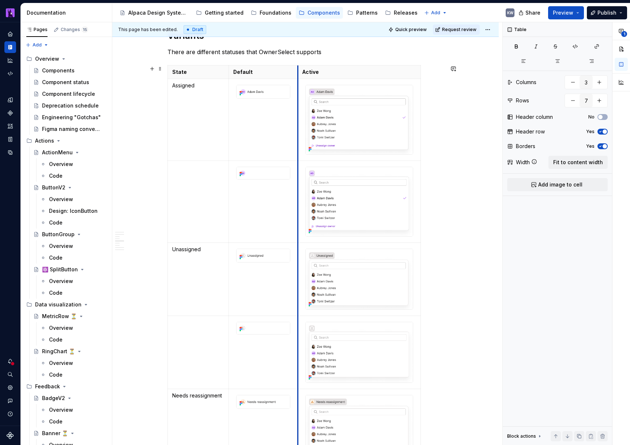
drag, startPoint x: 323, startPoint y: 72, endPoint x: 300, endPoint y: 72, distance: 23.0
click at [300, 72] on th "Active" at bounding box center [359, 72] width 123 height 14
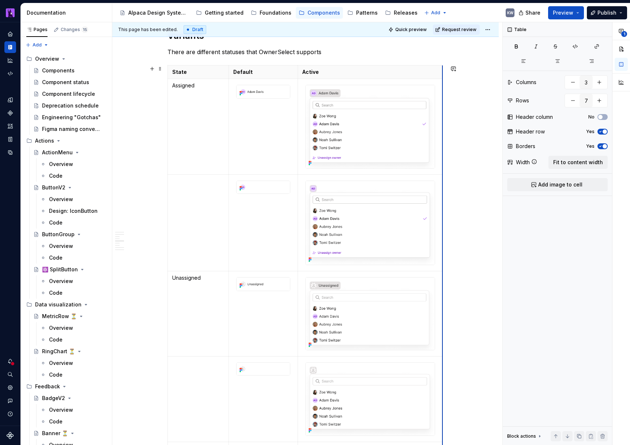
drag, startPoint x: 421, startPoint y: 72, endPoint x: 443, endPoint y: 73, distance: 21.9
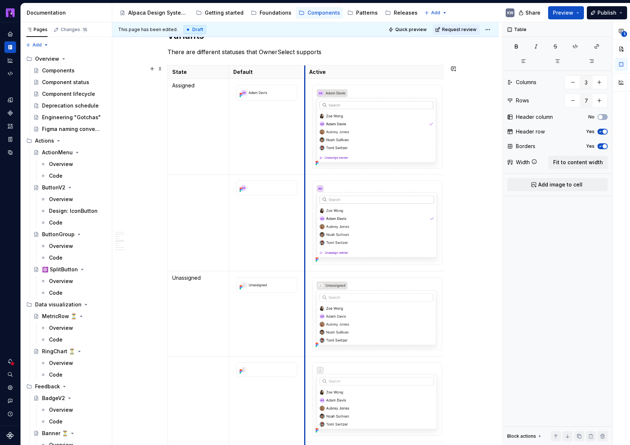
drag, startPoint x: 299, startPoint y: 72, endPoint x: 307, endPoint y: 72, distance: 8.0
click at [306, 71] on th "Active" at bounding box center [377, 72] width 144 height 14
click at [252, 93] on img "To enrich screen reader interactions, please activate Accessibility in Grammarl…" at bounding box center [266, 92] width 60 height 15
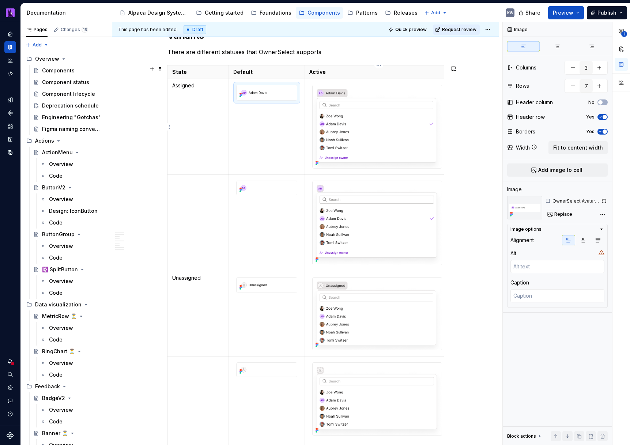
click at [380, 145] on img "To enrich screen reader interactions, please activate Accessibility in Grammarl…" at bounding box center [376, 126] width 129 height 83
click at [253, 92] on img "To enrich screen reader interactions, please activate Accessibility in Grammarl…" at bounding box center [266, 92] width 60 height 15
click at [602, 200] on button "button" at bounding box center [603, 201] width 7 height 10
click at [363, 130] on img "To enrich screen reader interactions, please activate Accessibility in Grammarl…" at bounding box center [376, 126] width 129 height 83
click at [603, 200] on button "button" at bounding box center [603, 201] width 7 height 10
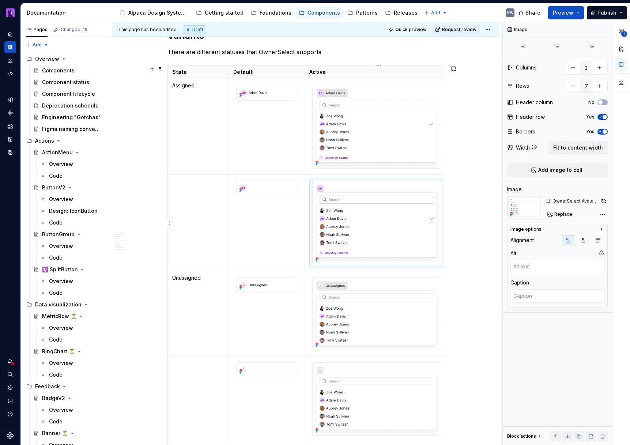
click at [397, 226] on img "To enrich screen reader interactions, please activate Accessibility in Grammarl…" at bounding box center [376, 223] width 129 height 84
click at [604, 201] on button "button" at bounding box center [604, 201] width 8 height 10
click at [357, 124] on img "To enrich screen reader interactions, please activate Accessibility in Grammarl…" at bounding box center [376, 126] width 129 height 83
click at [278, 192] on img "To enrich screen reader interactions, please activate Accessibility in Grammarl…" at bounding box center [266, 188] width 60 height 14
click at [603, 202] on button "button" at bounding box center [603, 201] width 8 height 10
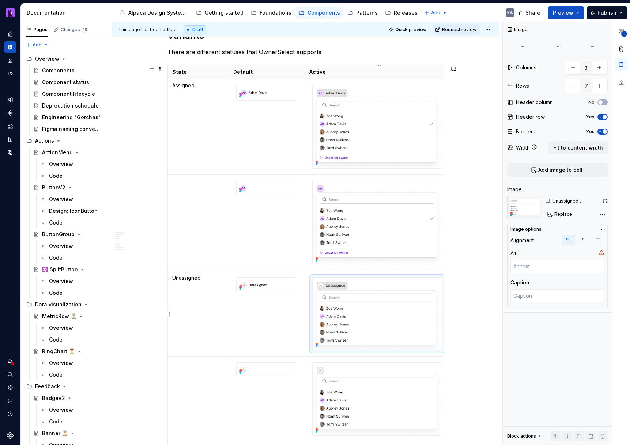
click at [341, 313] on img "To enrich screen reader interactions, please activate Accessibility in Grammarl…" at bounding box center [376, 313] width 129 height 72
click at [604, 199] on button "button" at bounding box center [604, 201] width 5 height 10
click at [277, 286] on img "To enrich screen reader interactions, please activate Accessibility in Grammarl…" at bounding box center [266, 284] width 60 height 15
click at [605, 199] on button "button" at bounding box center [604, 201] width 5 height 10
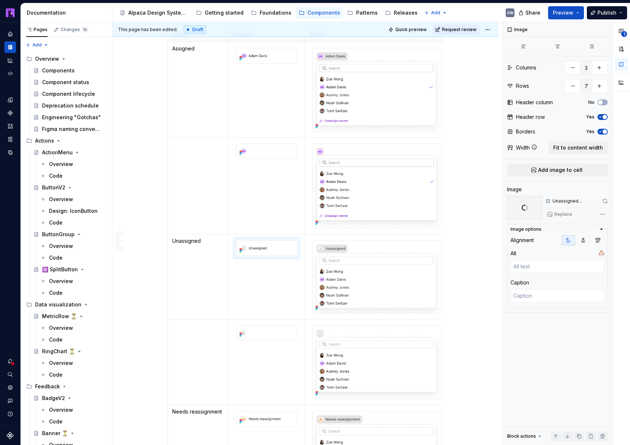
scroll to position [1119, 0]
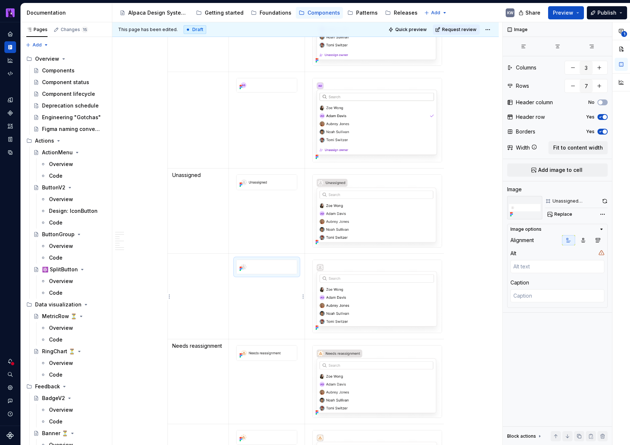
click at [287, 273] on img "To enrich screen reader interactions, please activate Accessibility in Grammarl…" at bounding box center [266, 267] width 60 height 14
drag, startPoint x: 605, startPoint y: 201, endPoint x: 584, endPoint y: 209, distance: 21.9
click at [605, 201] on button "button" at bounding box center [604, 201] width 6 height 10
click at [387, 300] on img "To enrich screen reader interactions, please activate Accessibility in Grammarl…" at bounding box center [376, 296] width 129 height 73
click at [608, 199] on div "Image Columns 3 Rows 7 Header column No Header row Yes Borders Yes Width Fit to…" at bounding box center [556, 233] width 109 height 423
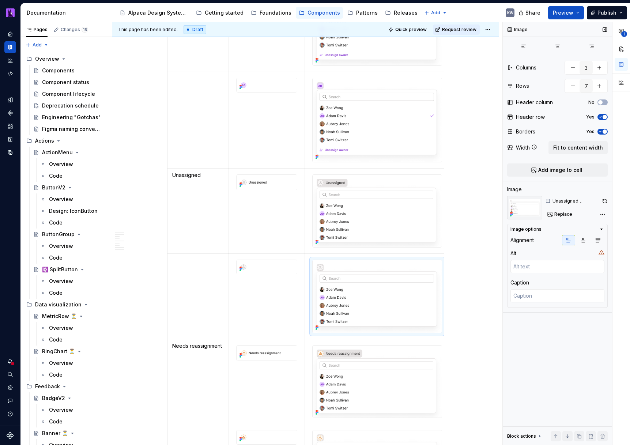
click at [605, 200] on button "button" at bounding box center [604, 201] width 6 height 10
click at [281, 350] on img "To enrich screen reader interactions, please activate Accessibility in Grammarl…" at bounding box center [266, 352] width 60 height 15
click at [604, 202] on span at bounding box center [604, 201] width 6 height 10
click at [363, 409] on img "To enrich screen reader interactions, please activate Accessibility in Grammarl…" at bounding box center [376, 381] width 129 height 72
click at [605, 201] on button "button" at bounding box center [604, 201] width 6 height 10
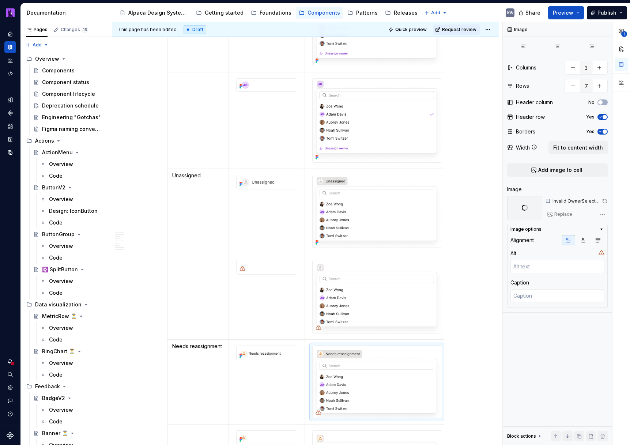
scroll to position [1130, 0]
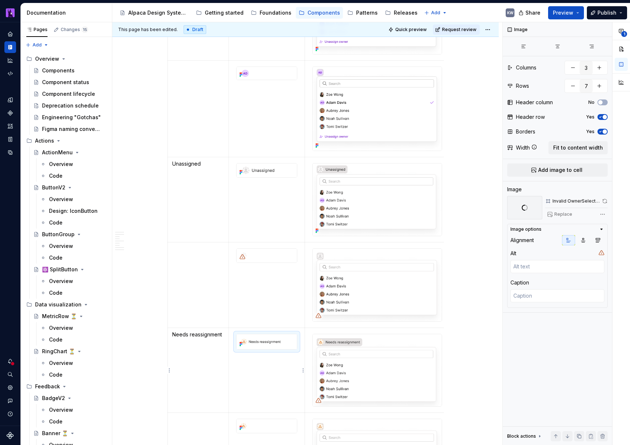
click at [290, 342] on img "To enrich screen reader interactions, please activate Accessibility in Grammarl…" at bounding box center [266, 341] width 60 height 15
click at [399, 370] on img "To enrich screen reader interactions, please activate Accessibility in Grammarl…" at bounding box center [376, 370] width 129 height 72
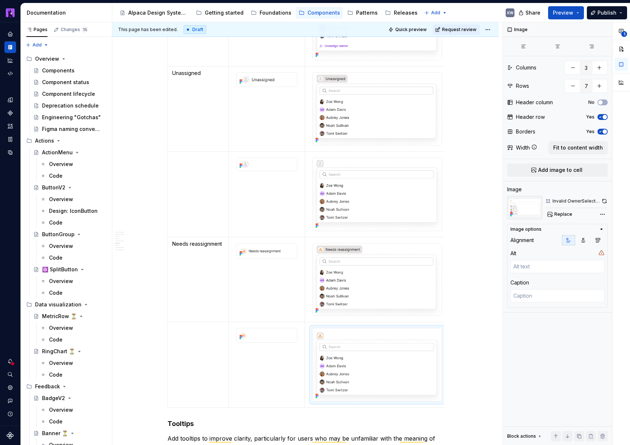
click at [363, 373] on img "To enrich screen reader interactions, please activate Accessibility in Grammarl…" at bounding box center [376, 364] width 129 height 72
click at [603, 200] on button "button" at bounding box center [604, 201] width 7 height 10
click at [254, 333] on img "To enrich screen reader interactions, please activate Accessibility in Grammarl…" at bounding box center [266, 335] width 60 height 14
click at [603, 201] on button "button" at bounding box center [603, 201] width 7 height 10
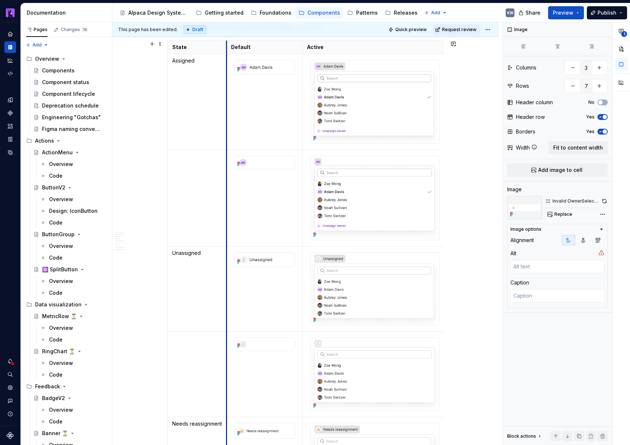
drag, startPoint x: 230, startPoint y: 51, endPoint x: 228, endPoint y: 47, distance: 4.0
click at [228, 47] on th "Default" at bounding box center [265, 48] width 76 height 14
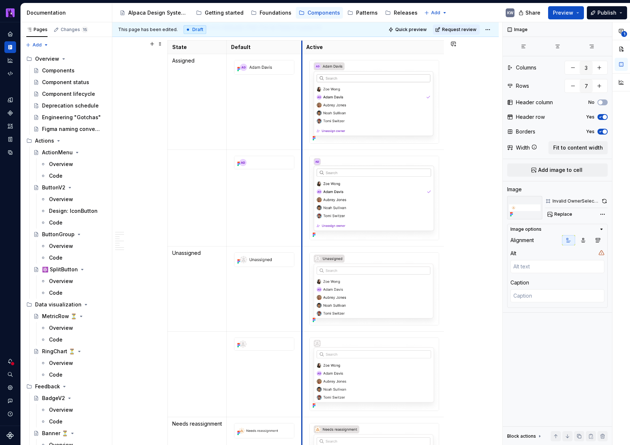
drag, startPoint x: 304, startPoint y: 46, endPoint x: 399, endPoint y: 52, distance: 95.5
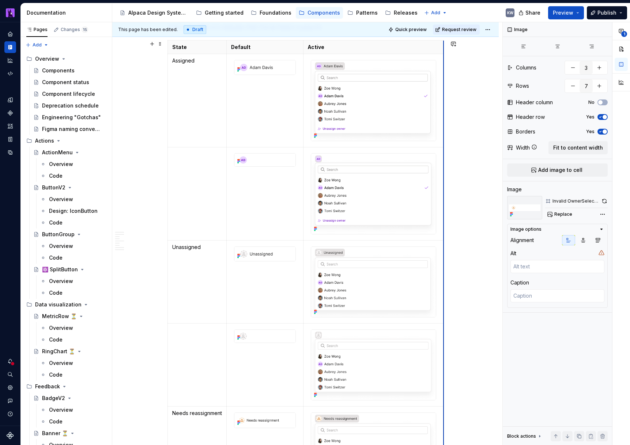
drag, startPoint x: 445, startPoint y: 46, endPoint x: 440, endPoint y: 47, distance: 4.4
click at [465, 86] on div "**********" at bounding box center [305, 171] width 386 height 2173
click at [266, 246] on div "To enrich screen reader interactions, please activate Accessibility in Grammarl…" at bounding box center [265, 253] width 62 height 15
click at [467, 285] on div "**********" at bounding box center [305, 171] width 386 height 2173
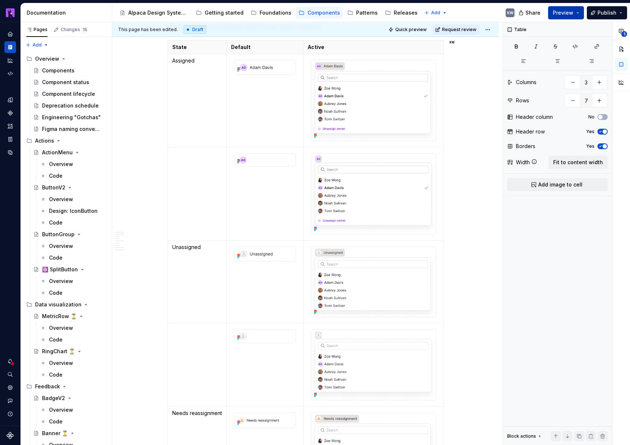
click at [579, 13] on button "Preview" at bounding box center [566, 12] width 36 height 13
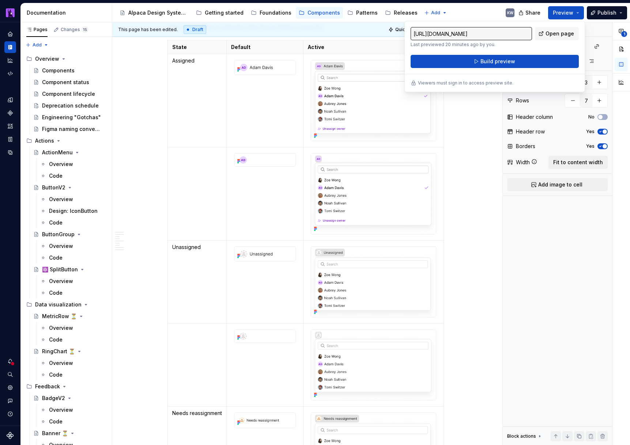
type textarea "*"
click at [548, 58] on button "Build preview" at bounding box center [494, 61] width 168 height 13
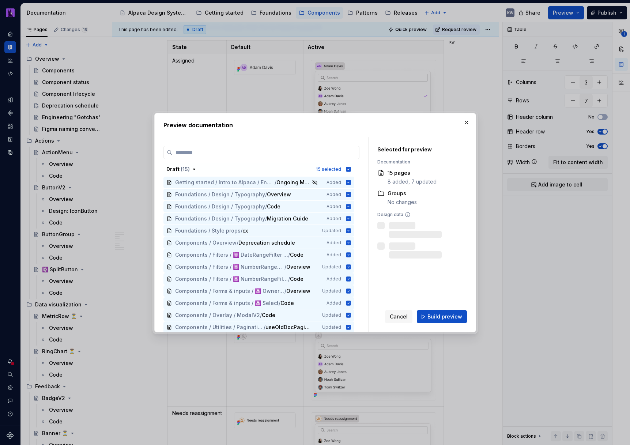
click at [313, 160] on div "Draft ( 15 ) 15 selected Getting started / Intro to Alpaca / Engineering / Migr…" at bounding box center [261, 239] width 196 height 186
click at [304, 146] on label at bounding box center [261, 152] width 196 height 13
click at [304, 149] on input "search" at bounding box center [265, 152] width 186 height 7
click at [305, 155] on input "search" at bounding box center [265, 152] width 186 height 7
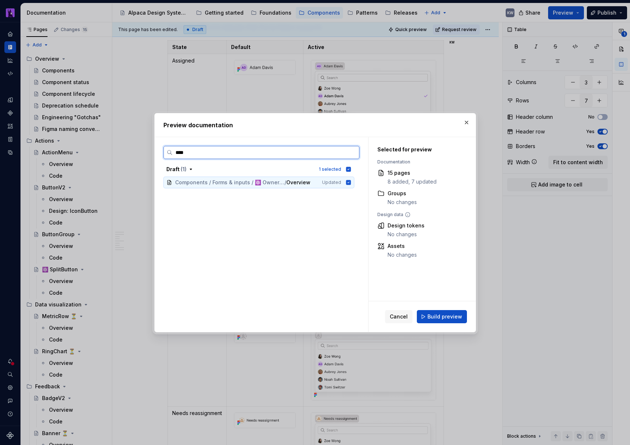
type input "*****"
click at [428, 313] on button "Build preview" at bounding box center [442, 316] width 50 height 13
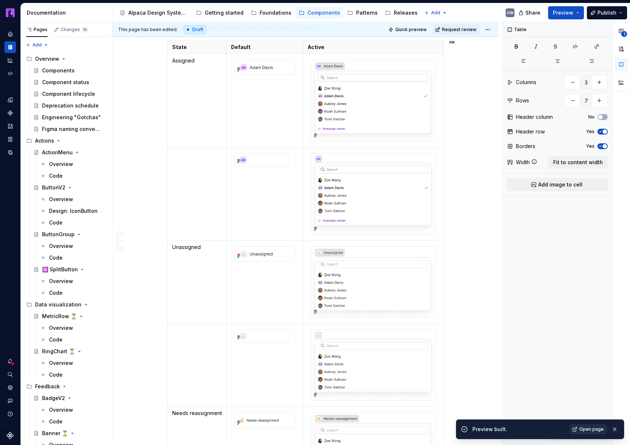
click at [583, 427] on span "Open page" at bounding box center [591, 429] width 24 height 6
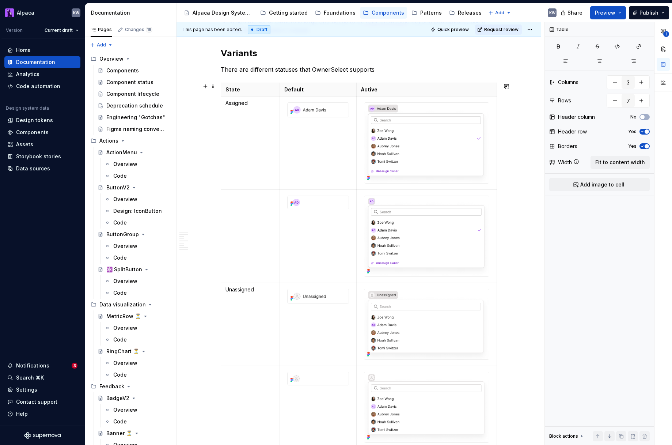
scroll to position [996, 0]
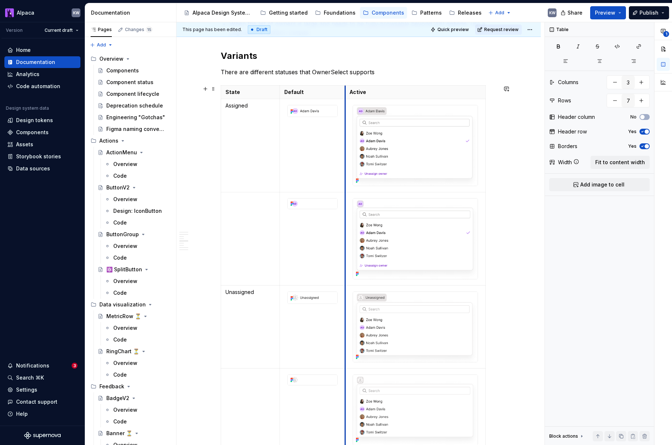
drag, startPoint x: 359, startPoint y: 91, endPoint x: 347, endPoint y: 91, distance: 11.3
click at [347, 91] on th "Active" at bounding box center [415, 92] width 140 height 14
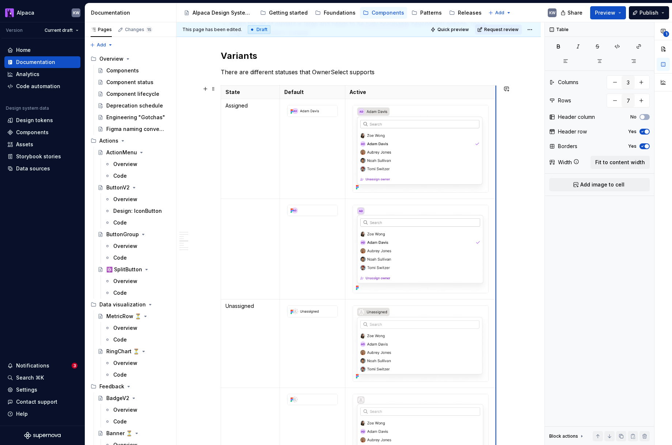
drag, startPoint x: 486, startPoint y: 94, endPoint x: 497, endPoint y: 95, distance: 10.6
click at [291, 317] on div "To enrich screen reader interactions, please activate Accessibility in Grammarl…" at bounding box center [312, 311] width 50 height 12
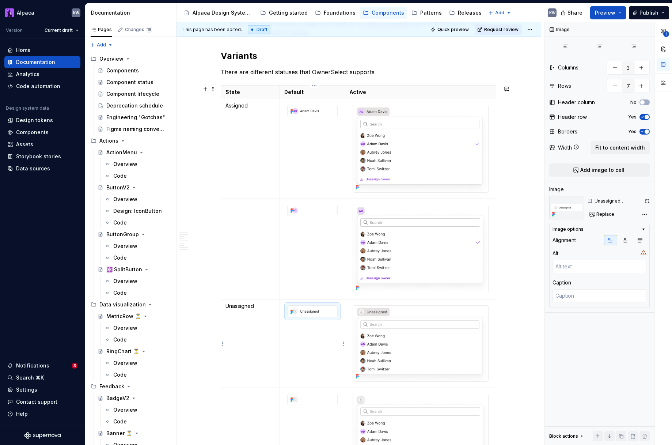
click at [304, 346] on td "To enrich screen reader interactions, please activate Accessibility in Grammarl…" at bounding box center [312, 343] width 65 height 89
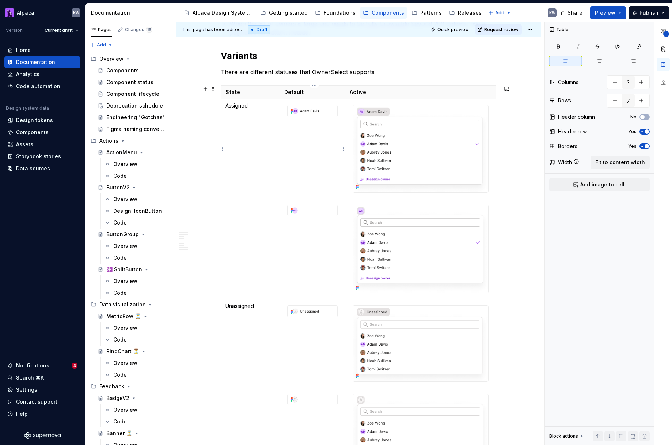
click at [324, 175] on td "To enrich screen reader interactions, please activate Accessibility in Grammarl…" at bounding box center [312, 149] width 65 height 100
click at [309, 113] on img "To enrich screen reader interactions, please activate Accessibility in Grammarl…" at bounding box center [313, 110] width 50 height 11
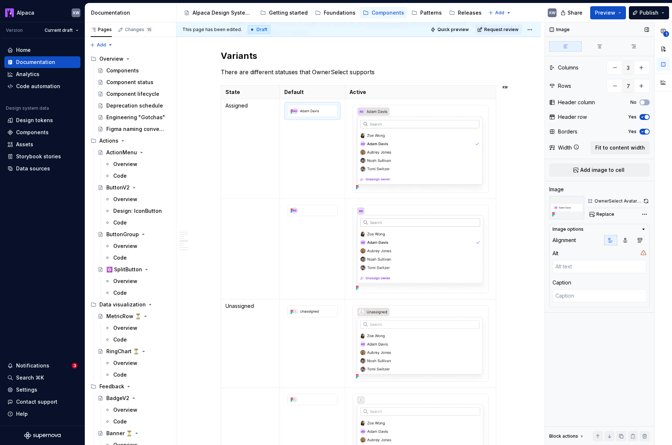
click at [642, 131] on icon "button" at bounding box center [642, 131] width 6 height 4
click at [642, 131] on span "button" at bounding box center [642, 131] width 4 height 4
click at [642, 131] on icon "button" at bounding box center [642, 131] width 6 height 4
click at [642, 131] on span "button" at bounding box center [642, 131] width 4 height 4
click at [644, 103] on span "button" at bounding box center [642, 102] width 4 height 4
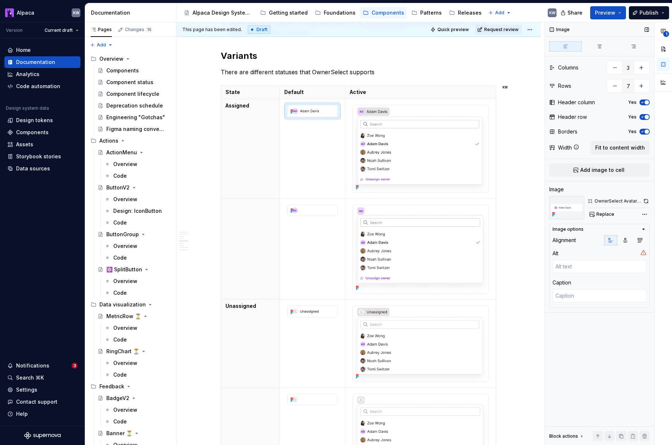
click at [644, 103] on icon "button" at bounding box center [642, 102] width 6 height 4
click at [618, 12] on button "Preview" at bounding box center [608, 12] width 36 height 13
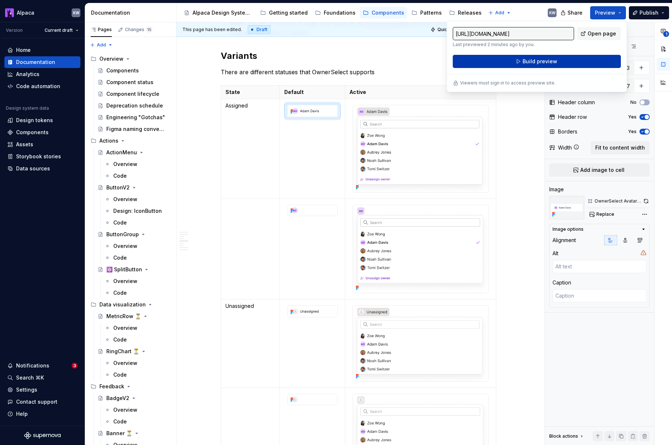
click at [581, 60] on button "Build preview" at bounding box center [537, 61] width 168 height 13
type textarea "*"
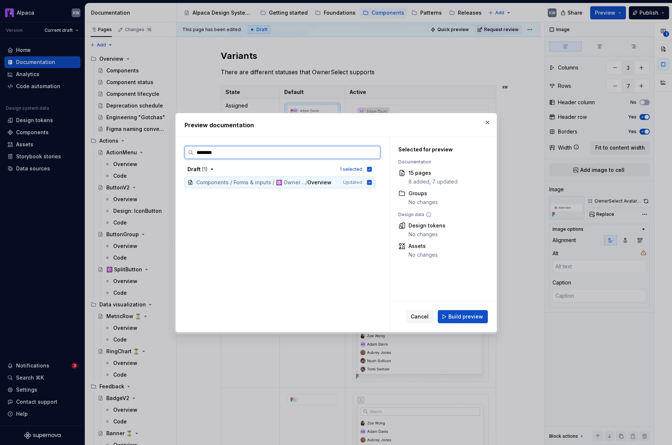
type input "*********"
click at [451, 311] on button "Build preview" at bounding box center [463, 316] width 50 height 13
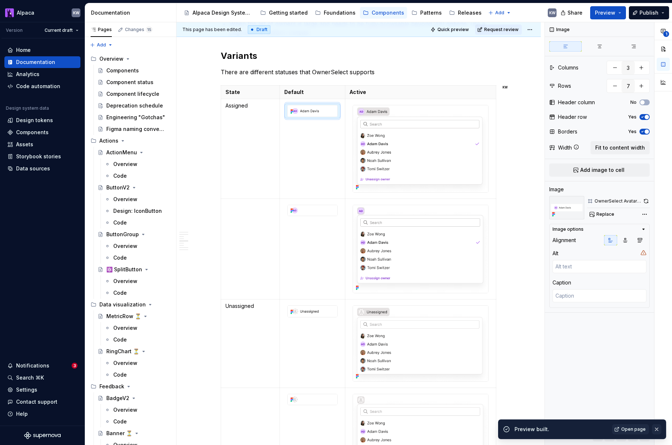
click at [657, 429] on button "button" at bounding box center [656, 429] width 9 height 10
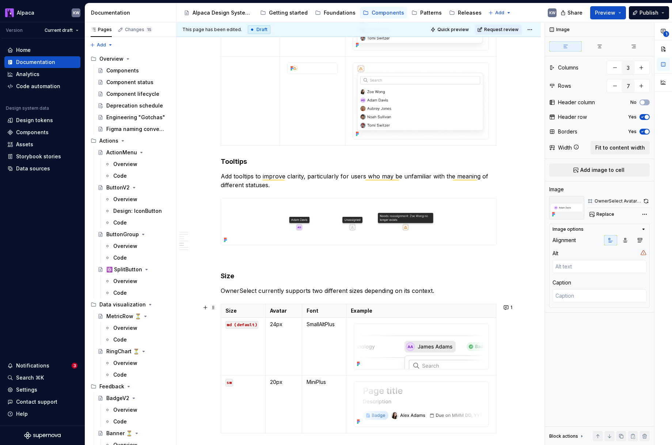
scroll to position [1478, 0]
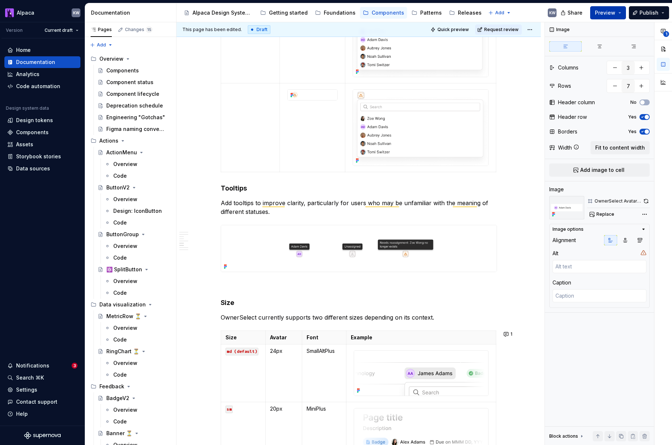
click at [609, 10] on span "Preview" at bounding box center [605, 12] width 20 height 7
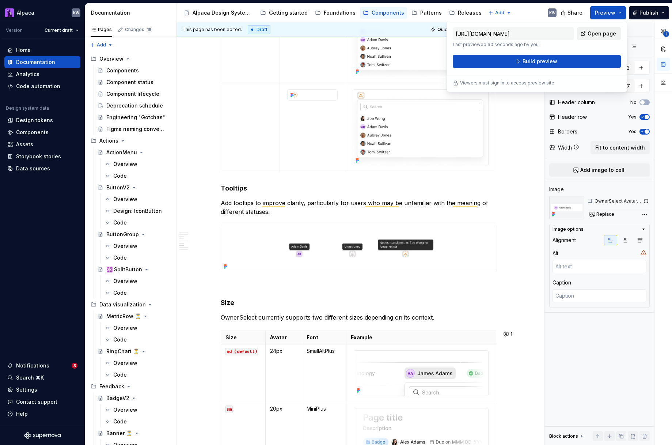
click at [593, 31] on span "Open page" at bounding box center [602, 33] width 28 height 7
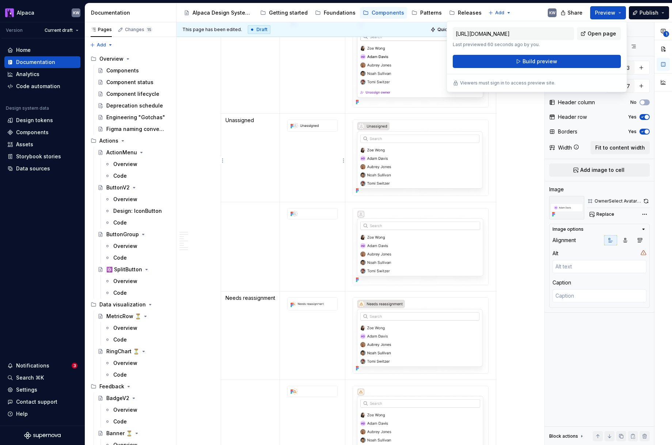
scroll to position [1169, 0]
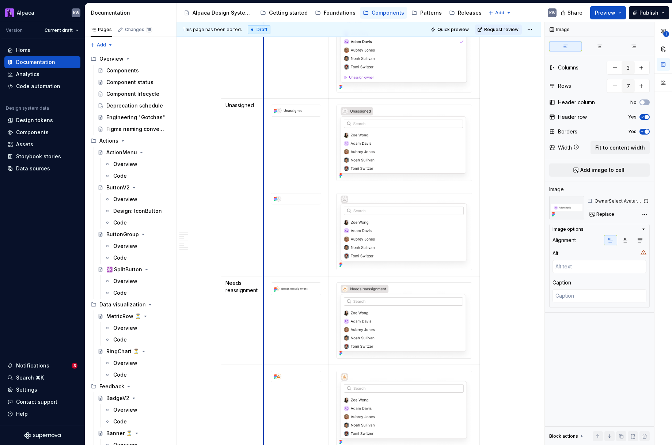
drag, startPoint x: 281, startPoint y: 121, endPoint x: 269, endPoint y: 119, distance: 12.1
click at [265, 121] on td "To enrich screen reader interactions, please activate Accessibility in Grammarl…" at bounding box center [295, 142] width 65 height 89
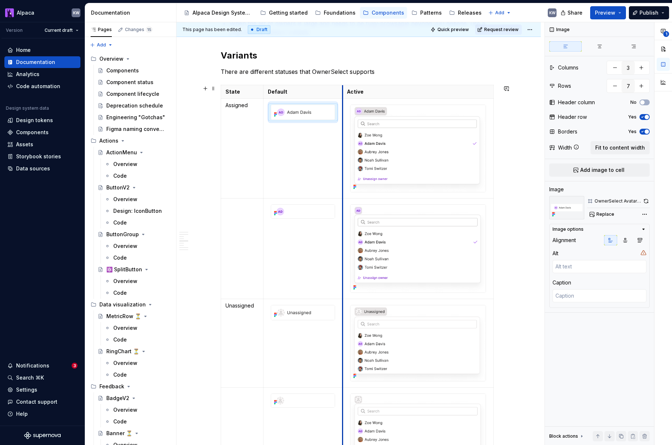
drag, startPoint x: 330, startPoint y: 100, endPoint x: 368, endPoint y: 103, distance: 38.1
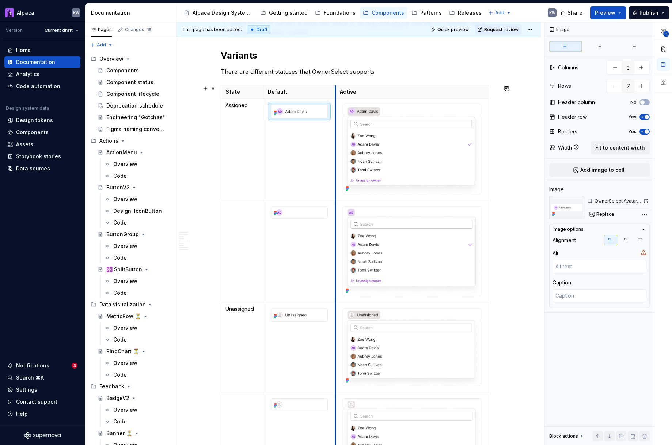
drag, startPoint x: 345, startPoint y: 110, endPoint x: 411, endPoint y: 106, distance: 67.0
click at [337, 110] on td "To enrich screen reader interactions, please activate Accessibility in Grammarl…" at bounding box center [411, 150] width 153 height 102
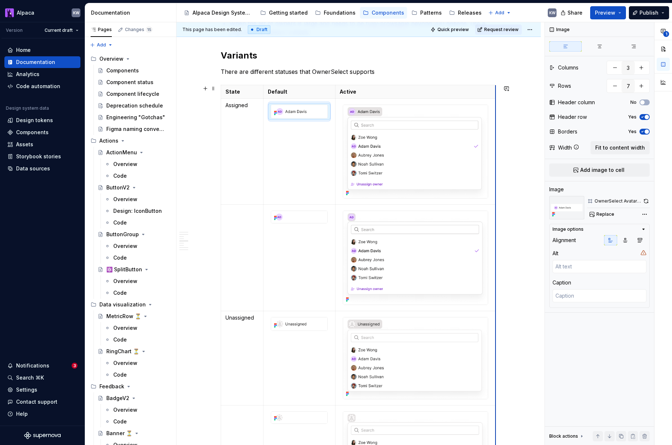
drag, startPoint x: 490, startPoint y: 109, endPoint x: 497, endPoint y: 109, distance: 7.0
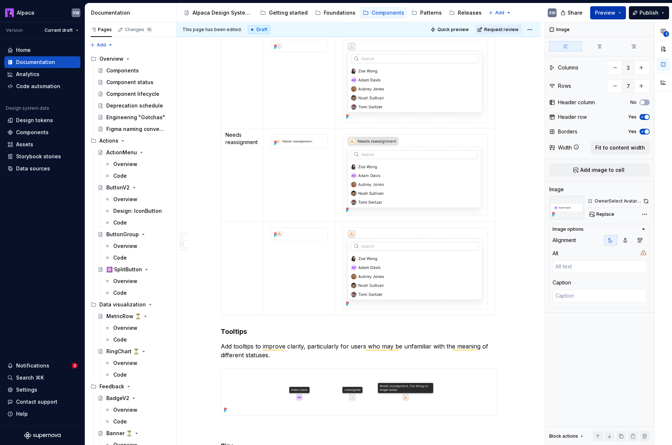
click at [603, 14] on span "Preview" at bounding box center [605, 12] width 20 height 7
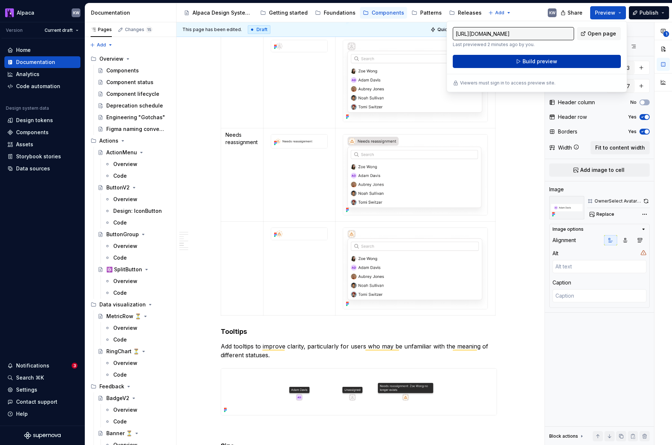
click at [556, 61] on button "Build preview" at bounding box center [537, 61] width 168 height 13
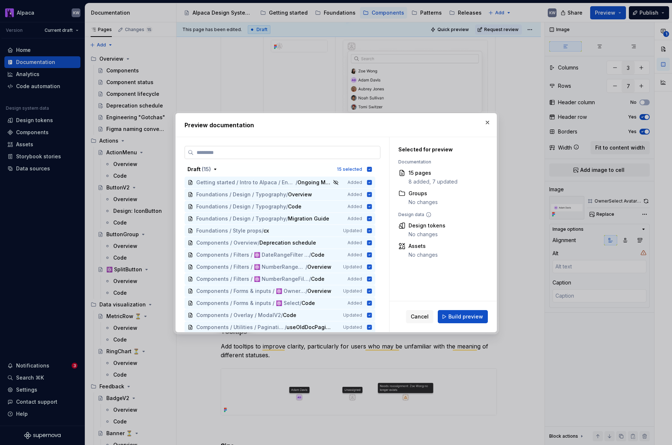
type textarea "*"
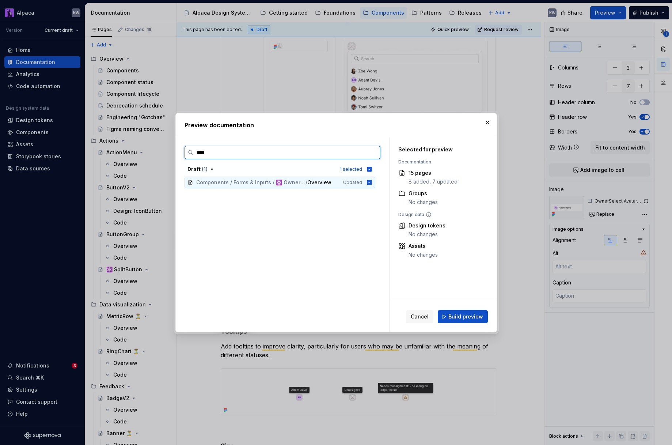
type input "*****"
click at [465, 318] on span "Build preview" at bounding box center [465, 316] width 35 height 7
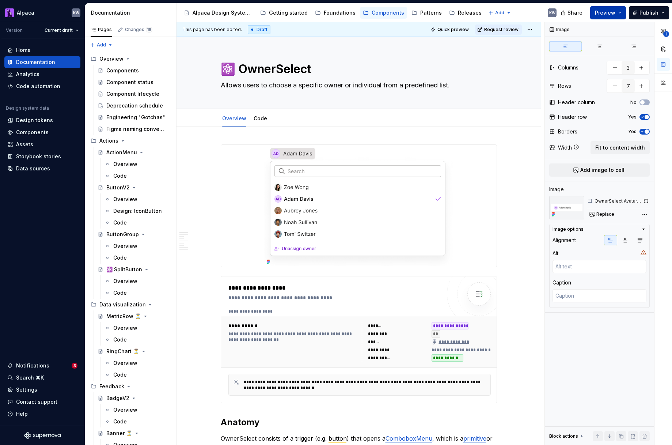
click at [609, 10] on span "Preview" at bounding box center [605, 12] width 20 height 7
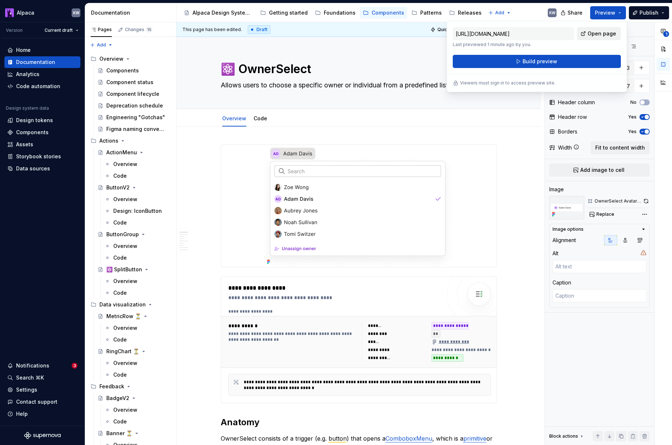
click at [605, 33] on span "Open page" at bounding box center [602, 33] width 28 height 7
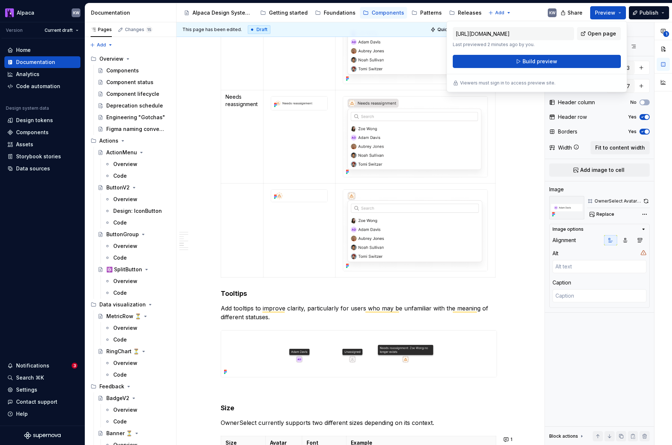
scroll to position [1428, 0]
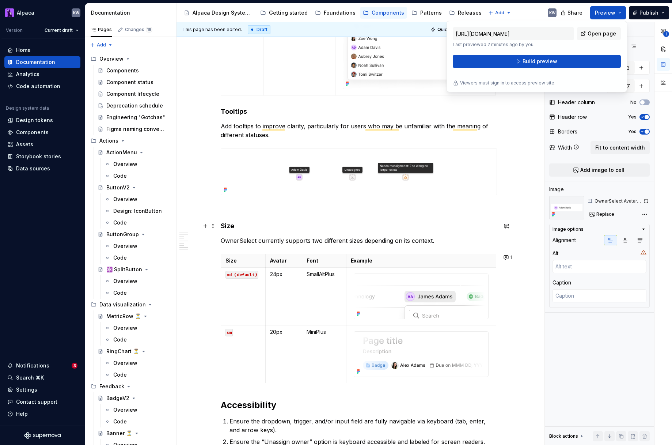
click at [371, 192] on img "To enrich screen reader interactions, please activate Accessibility in Grammarl…" at bounding box center [358, 171] width 275 height 46
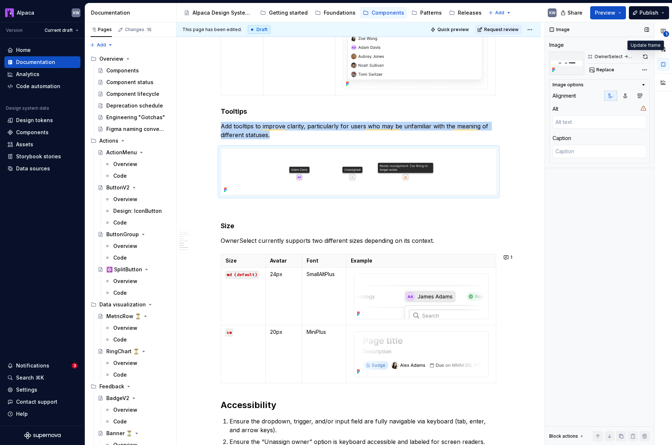
click at [643, 58] on button "button" at bounding box center [645, 57] width 9 height 10
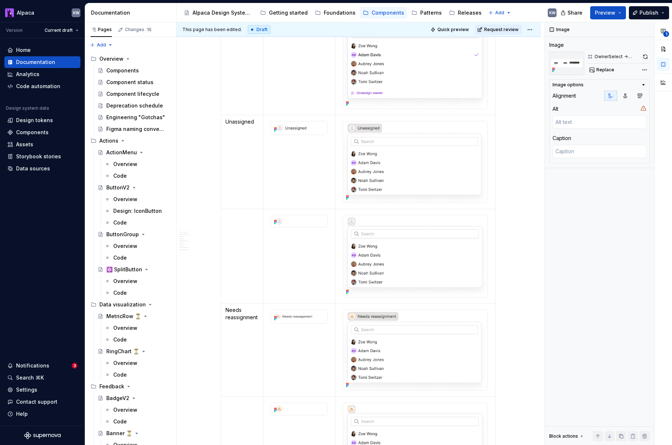
scroll to position [1319, 0]
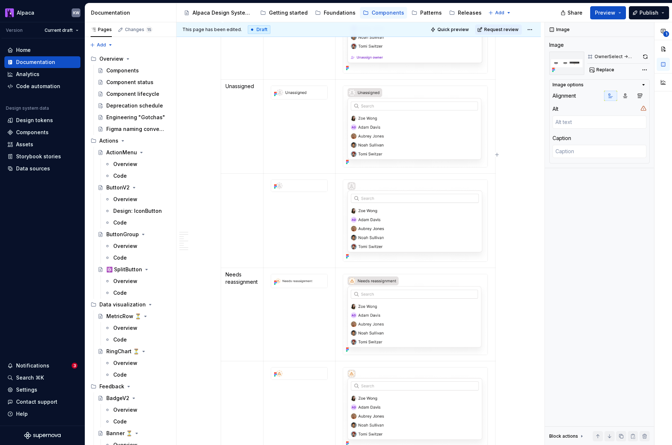
type textarea "*"
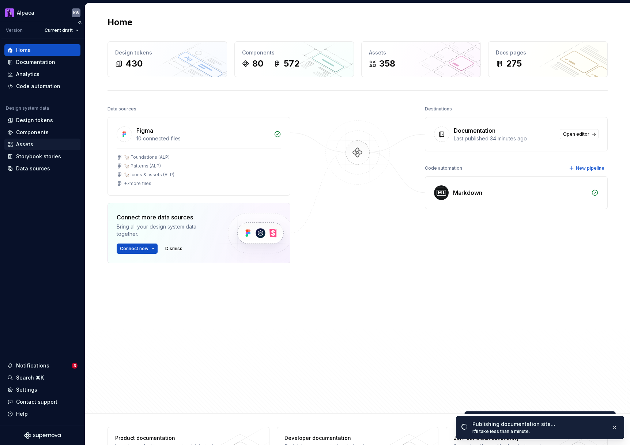
click at [43, 145] on div "Assets" at bounding box center [42, 144] width 70 height 7
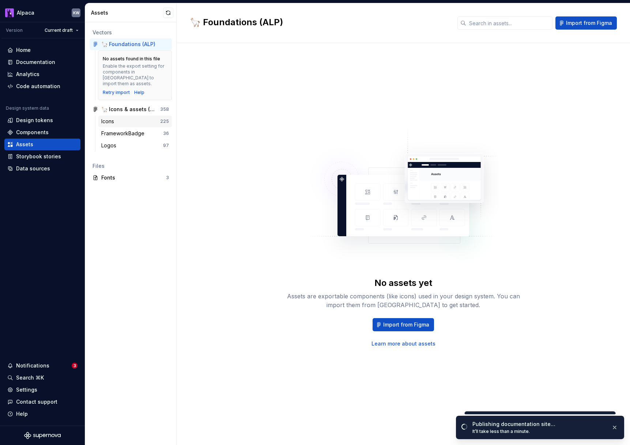
click at [114, 118] on div "Icons" at bounding box center [109, 121] width 16 height 7
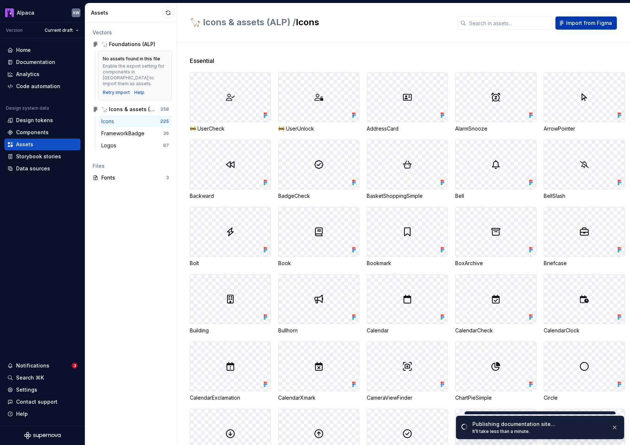
click at [586, 25] on span "Import from Figma" at bounding box center [589, 22] width 46 height 7
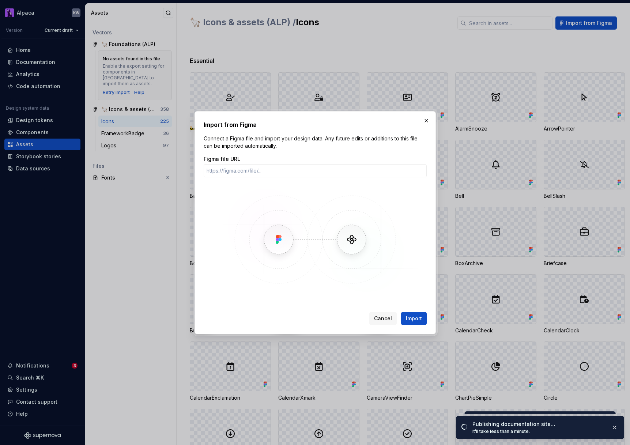
click at [429, 124] on button "button" at bounding box center [426, 120] width 10 height 10
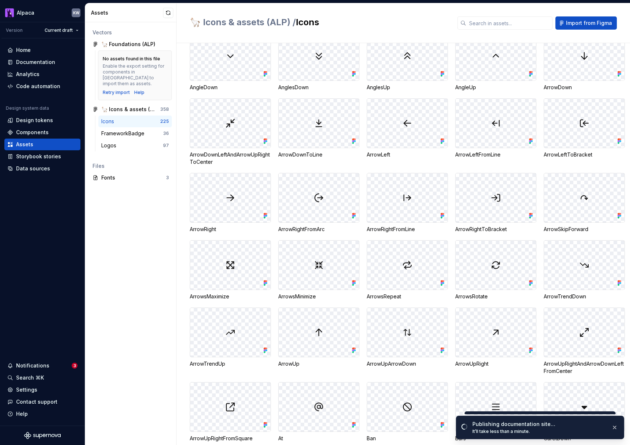
scroll to position [1802, 0]
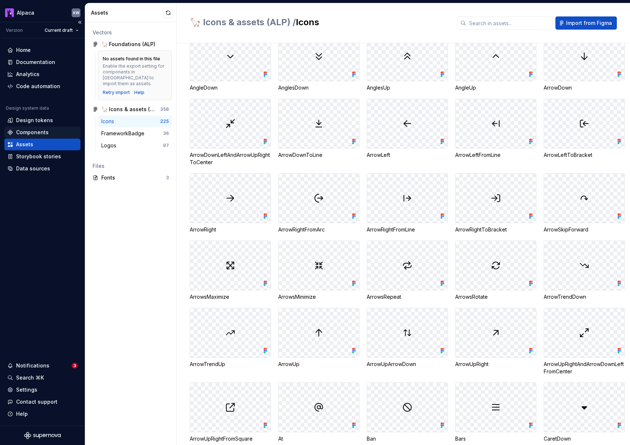
click at [47, 131] on div "Components" at bounding box center [42, 132] width 70 height 7
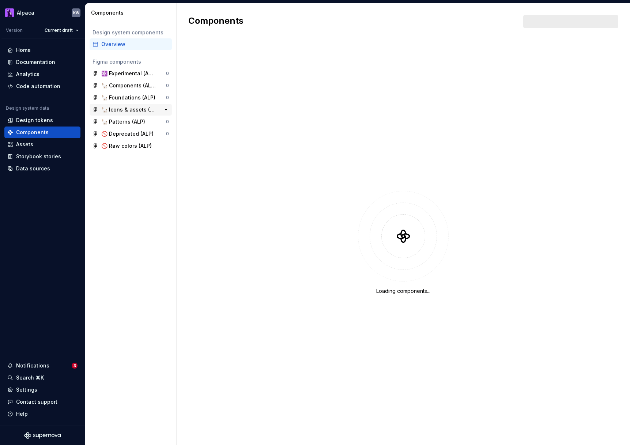
click at [121, 109] on div "🦙 Icons & assets (ALP)" at bounding box center [128, 109] width 54 height 7
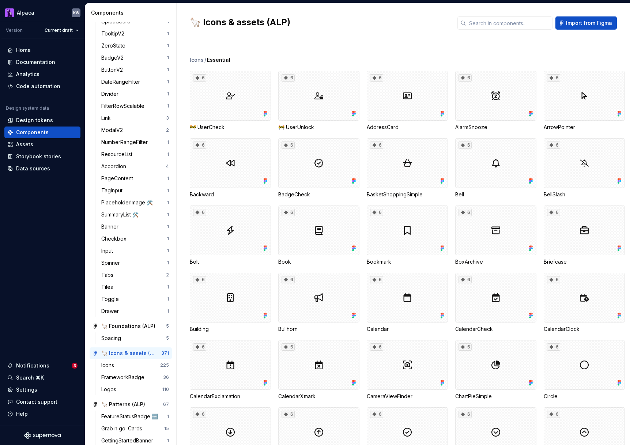
scroll to position [431, 0]
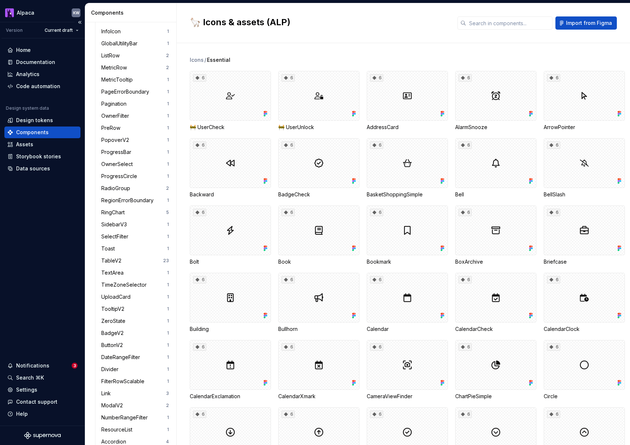
click at [41, 130] on div "Components" at bounding box center [32, 132] width 33 height 7
click at [302, 162] on div "6" at bounding box center [318, 163] width 81 height 50
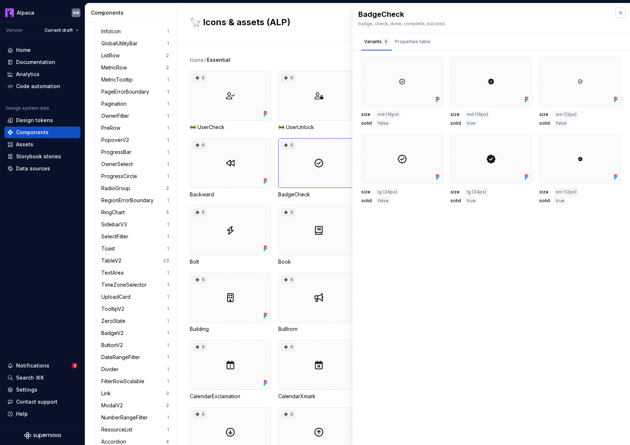
click at [619, 12] on button "button" at bounding box center [620, 13] width 10 height 10
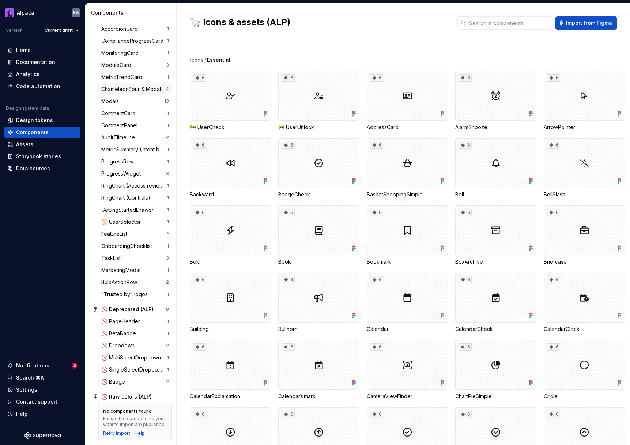
scroll to position [1169, 0]
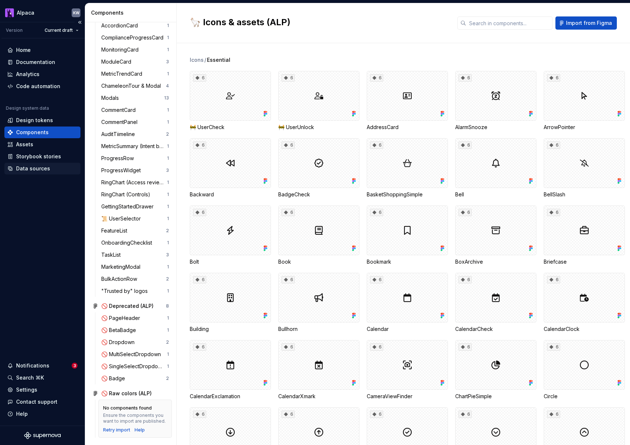
click at [35, 168] on div "Data sources" at bounding box center [33, 168] width 34 height 7
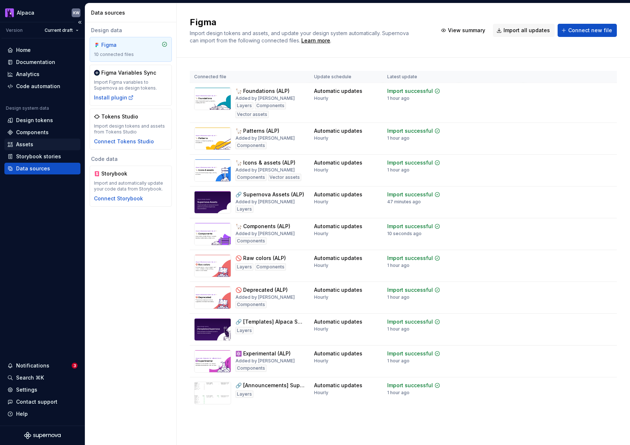
click at [35, 142] on div "Assets" at bounding box center [42, 144] width 70 height 7
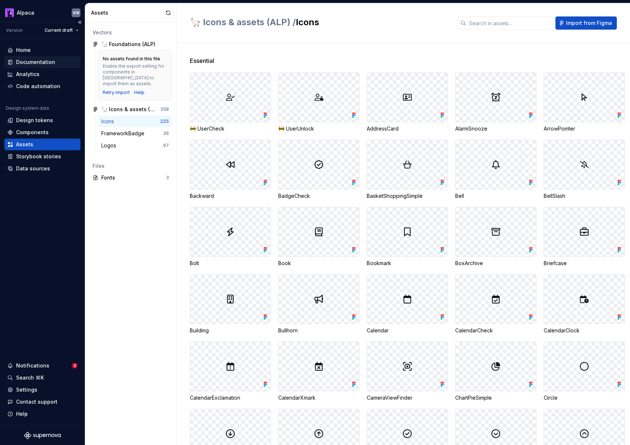
click at [34, 61] on div "Documentation" at bounding box center [35, 61] width 39 height 7
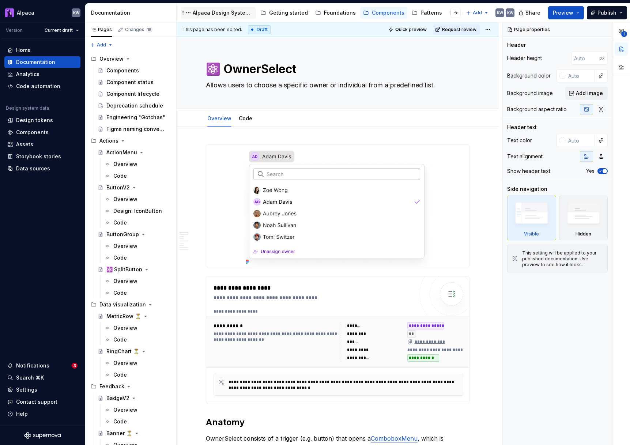
click at [207, 13] on div "Alpaca Design System 🦙" at bounding box center [223, 12] width 60 height 7
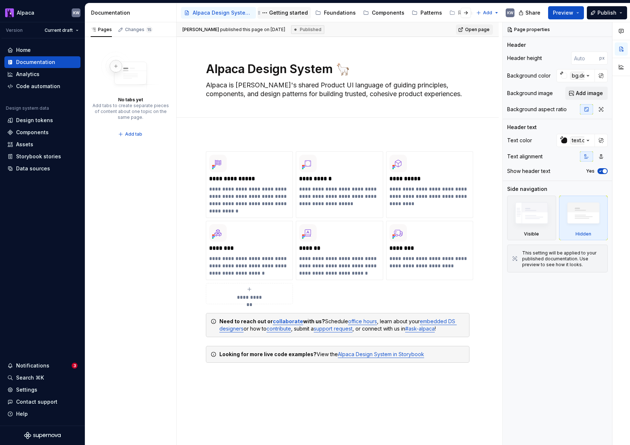
click at [290, 13] on div "Getting started" at bounding box center [288, 12] width 39 height 7
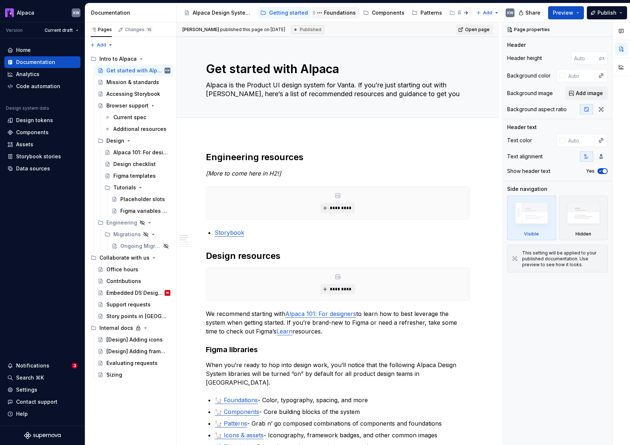
click at [337, 15] on div "Foundations" at bounding box center [340, 12] width 32 height 7
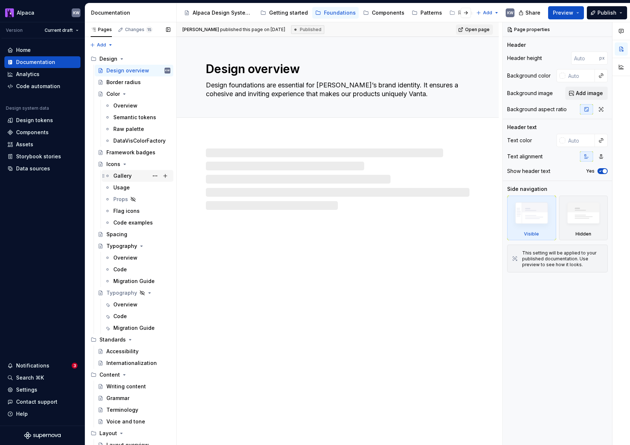
click at [133, 176] on div "Gallery" at bounding box center [141, 176] width 57 height 10
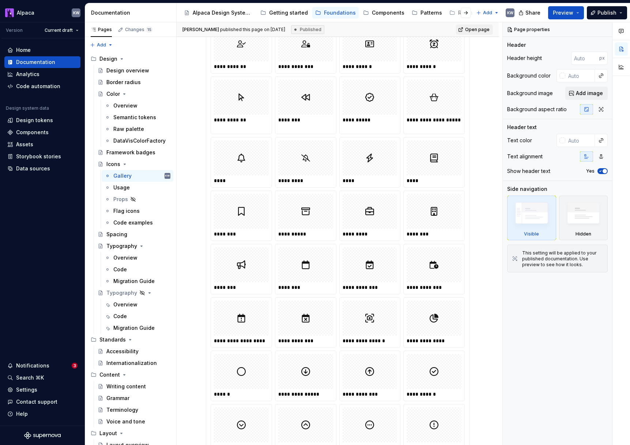
scroll to position [484, 0]
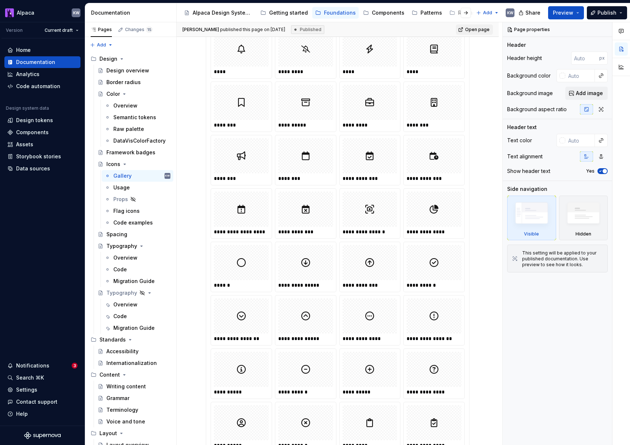
click at [406, 254] on div "**********" at bounding box center [433, 267] width 61 height 50
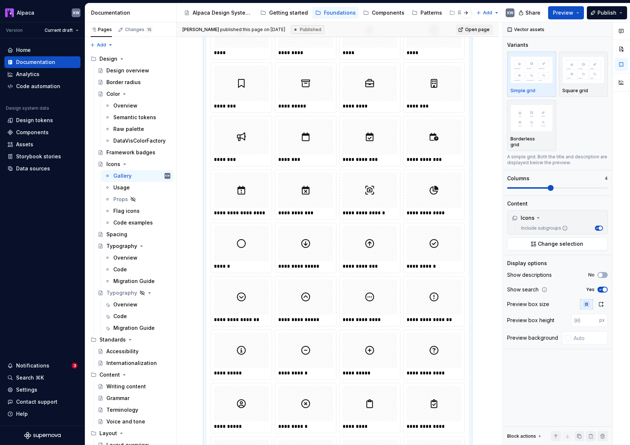
scroll to position [525, 0]
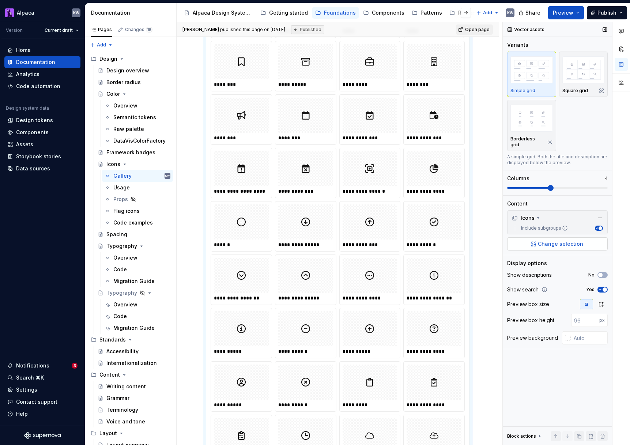
click at [522, 240] on button "Change selection" at bounding box center [557, 243] width 100 height 13
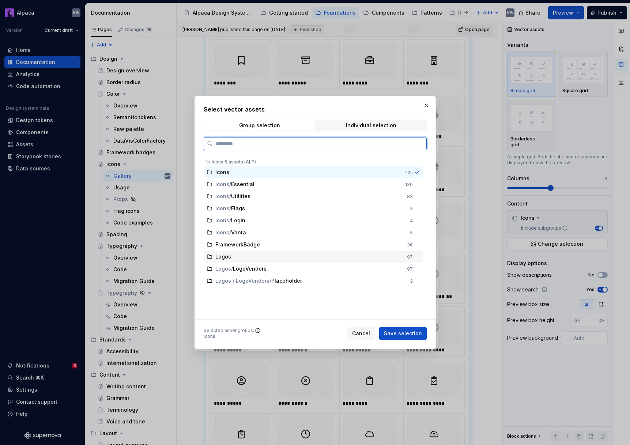
scroll to position [526, 0]
click at [264, 193] on div "Icons / Utilities" at bounding box center [308, 196] width 187 height 7
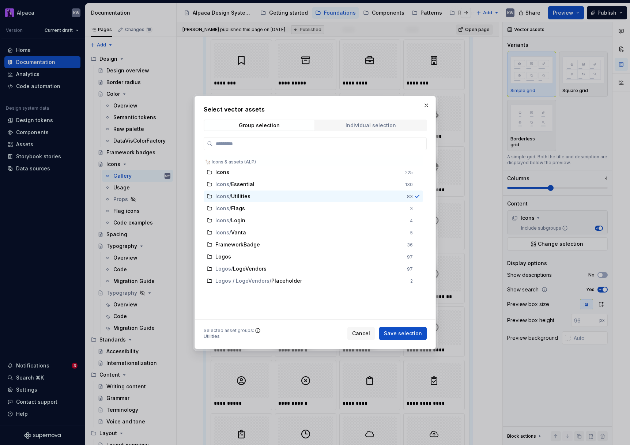
type textarea "*"
click at [338, 128] on span "Individual selection" at bounding box center [371, 125] width 110 height 10
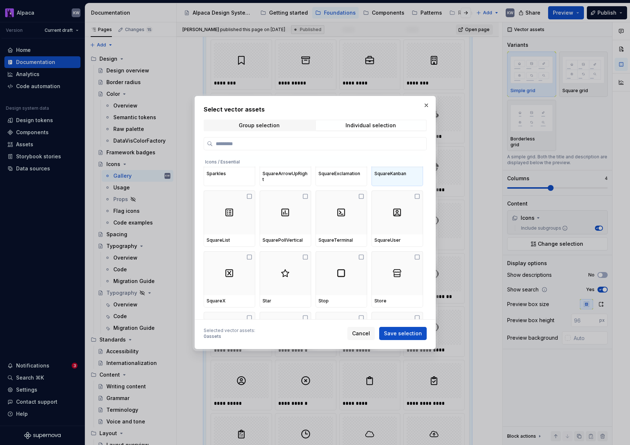
scroll to position [1547, 0]
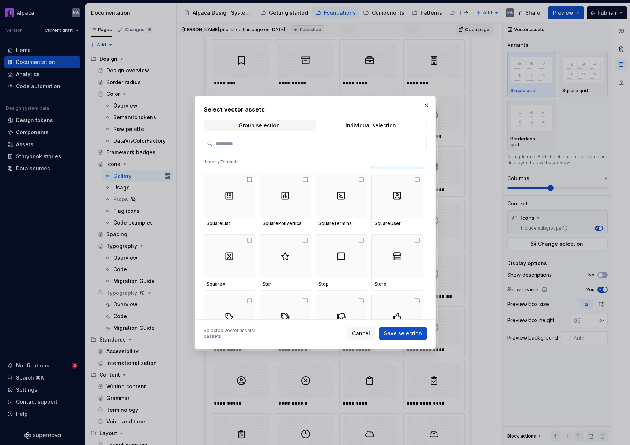
click at [427, 104] on button "button" at bounding box center [426, 105] width 10 height 10
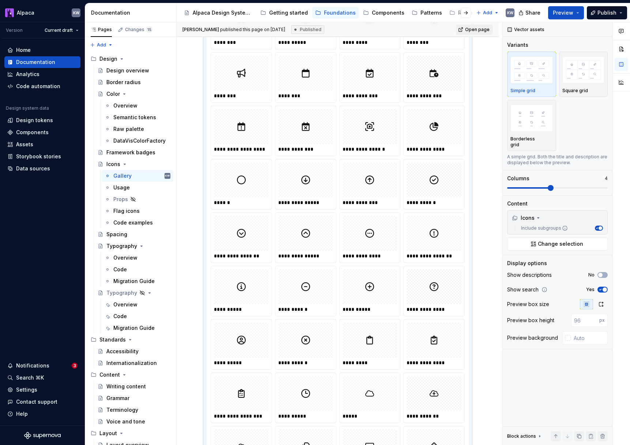
scroll to position [0, 0]
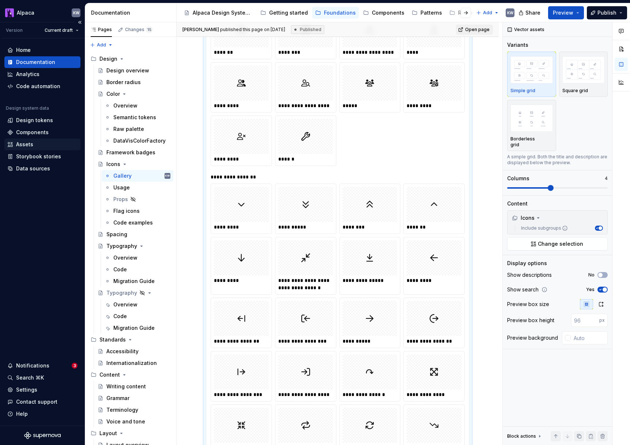
click at [39, 143] on div "Assets" at bounding box center [42, 144] width 70 height 7
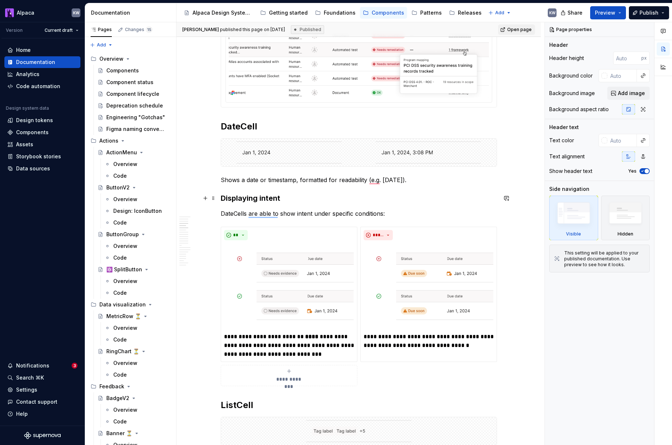
scroll to position [465, 0]
type textarea "*"
